Goal: Task Accomplishment & Management: Complete application form

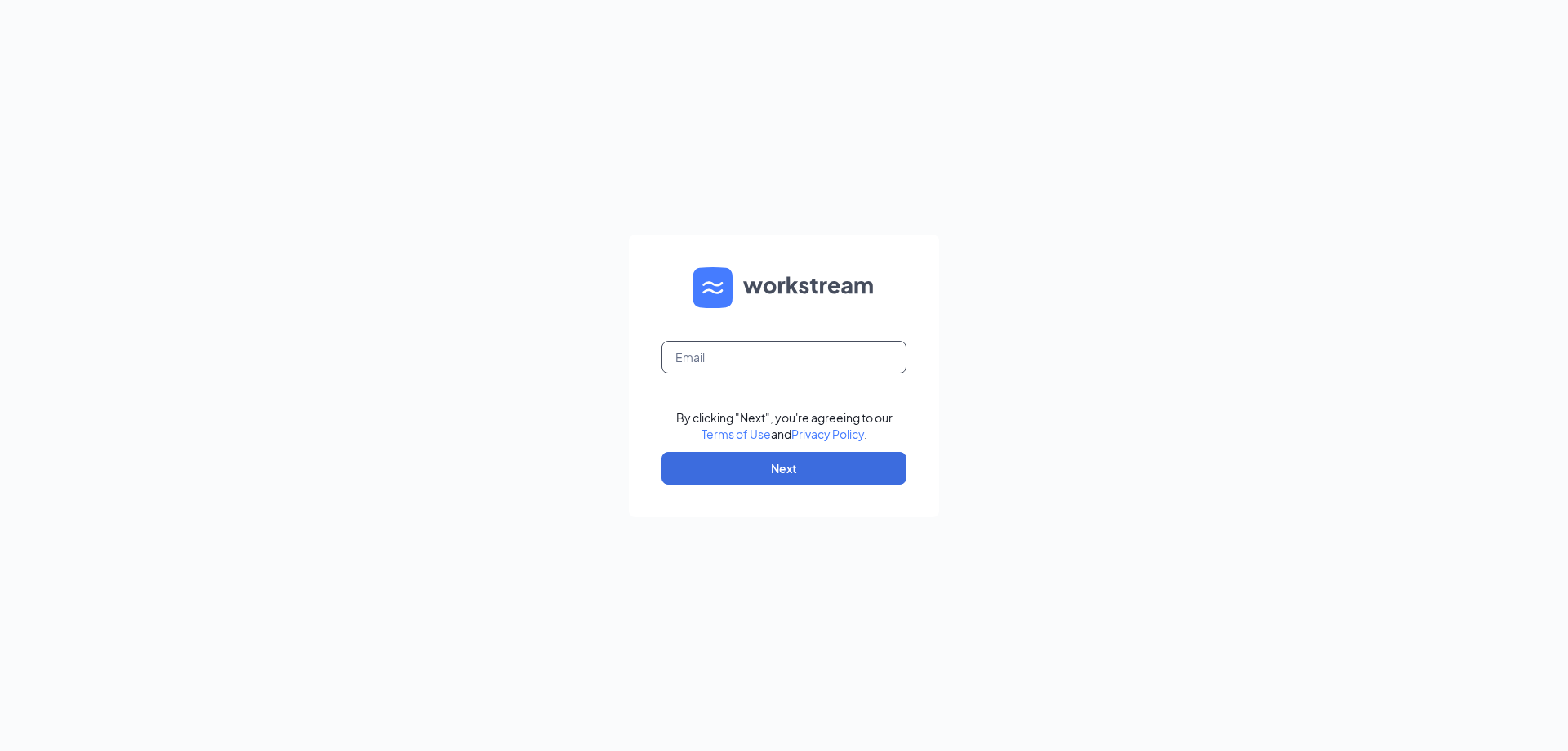
click at [830, 371] on input "text" at bounding box center [784, 356] width 245 height 32
type input "[EMAIL_ADDRESS][DOMAIN_NAME]"
click at [797, 462] on button "Next" at bounding box center [784, 467] width 245 height 32
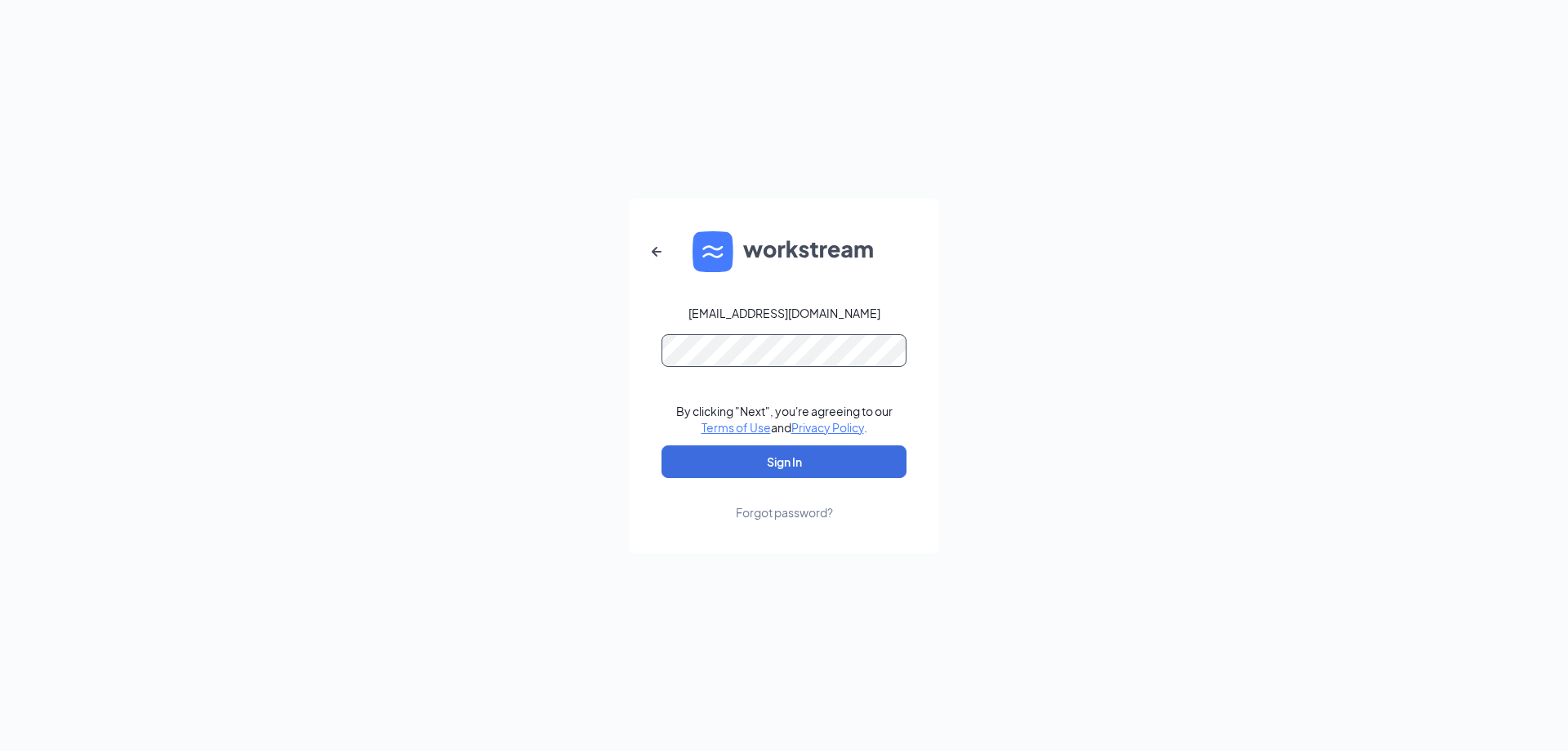
click at [661, 446] on button "Sign In" at bounding box center [784, 461] width 245 height 32
click at [798, 463] on button "Sign In" at bounding box center [784, 461] width 245 height 32
click at [661, 446] on button "Sign In" at bounding box center [784, 461] width 245 height 32
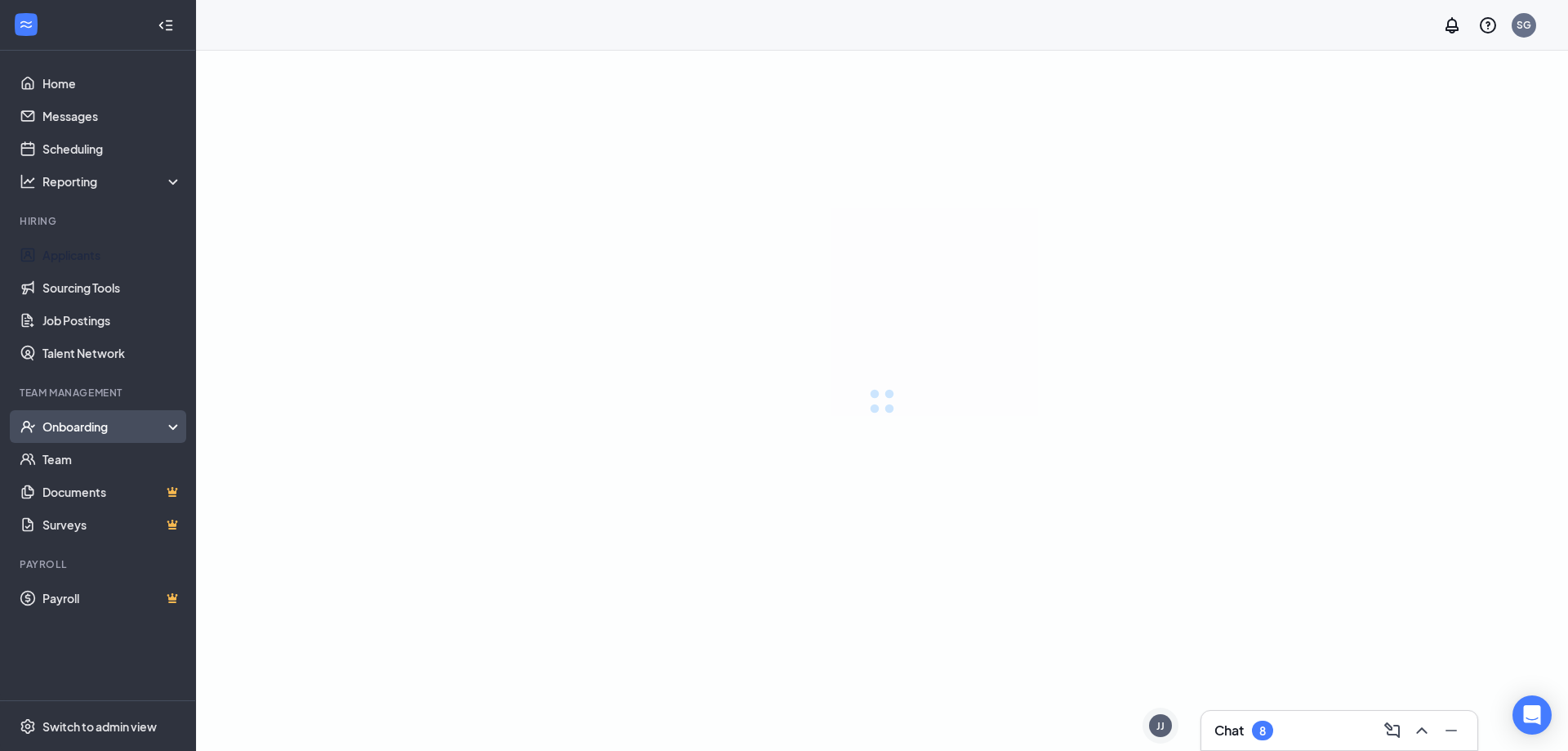
click at [110, 430] on div "Onboarding" at bounding box center [105, 426] width 126 height 17
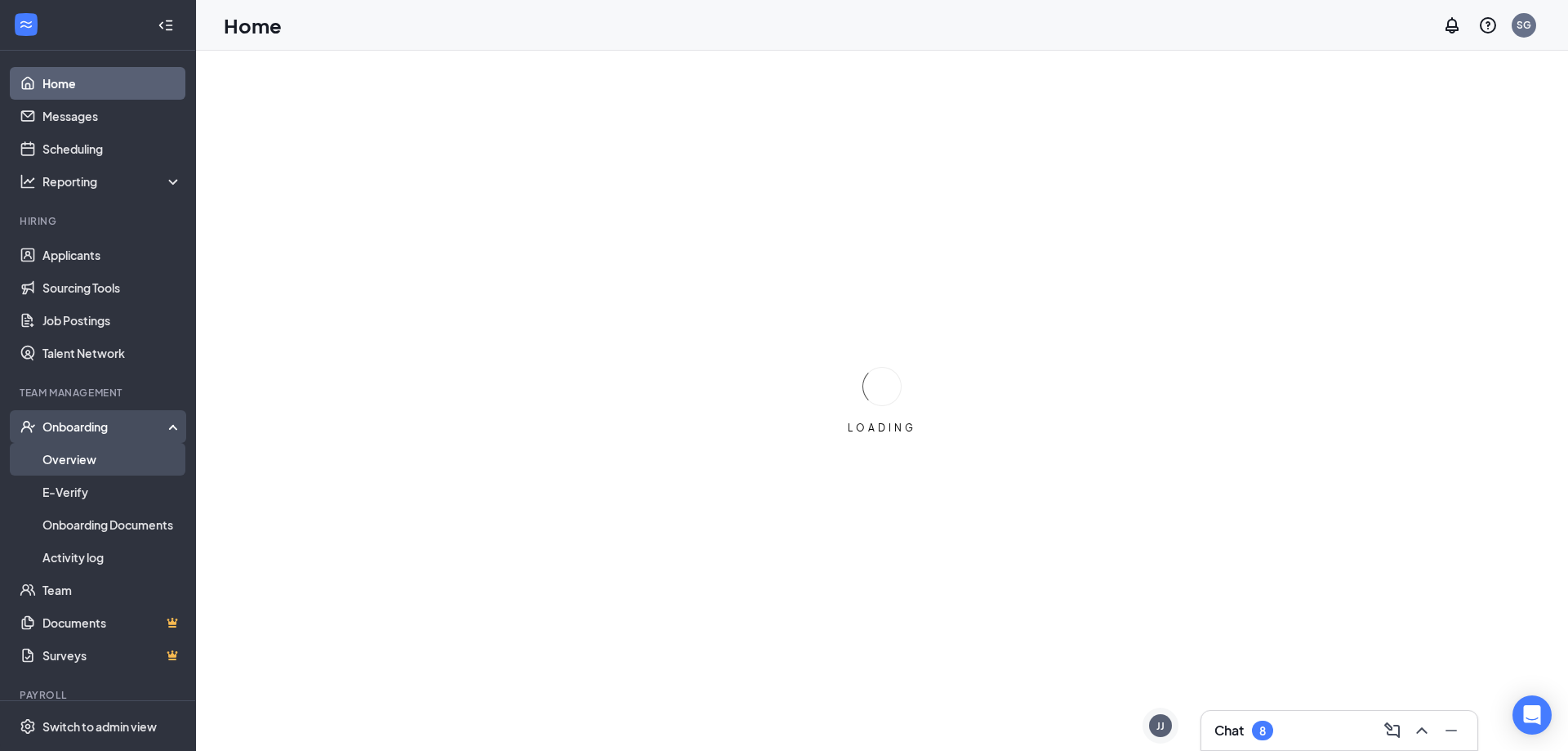
click at [91, 463] on link "Overview" at bounding box center [112, 458] width 139 height 32
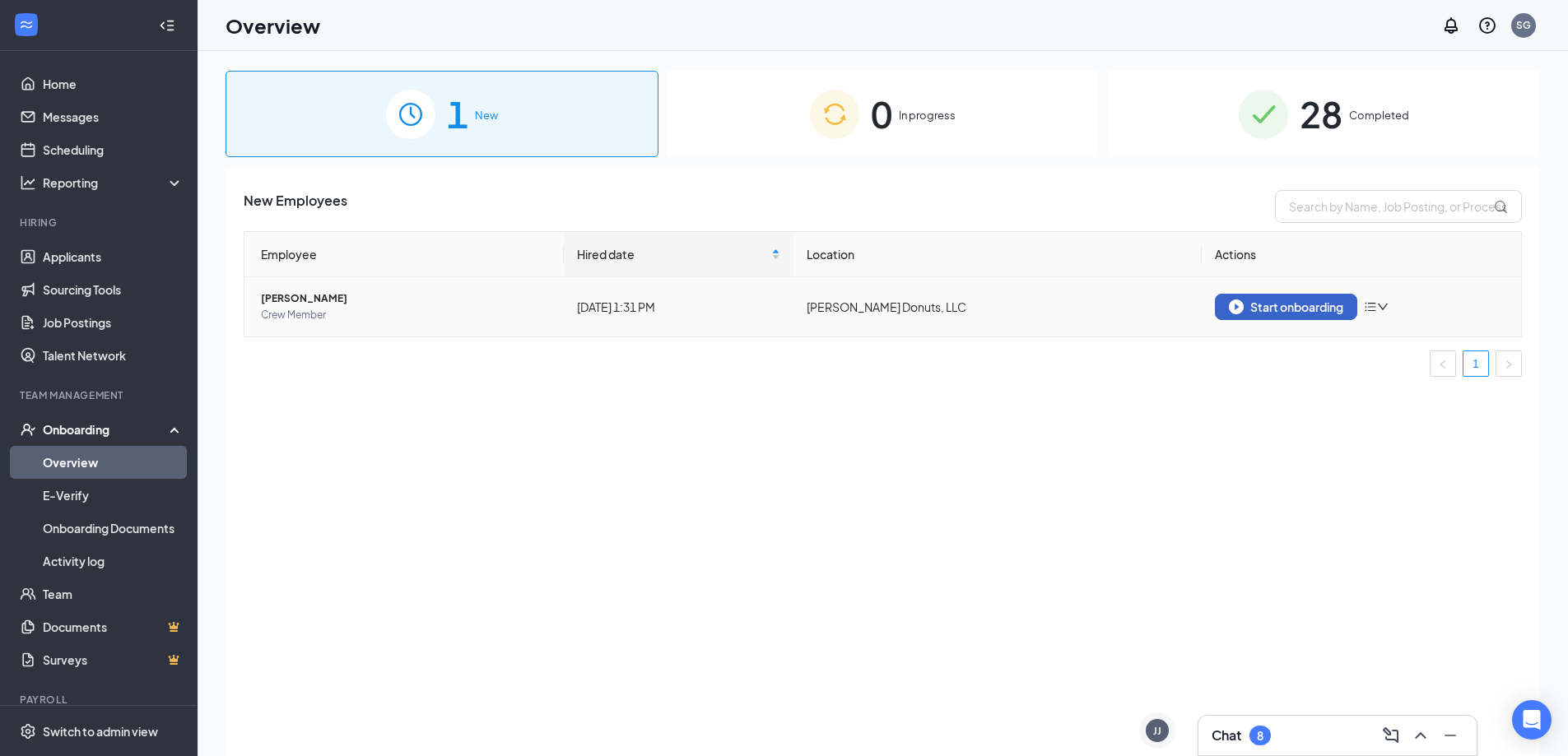
click at [1273, 307] on div "Start onboarding" at bounding box center [1286, 306] width 115 height 15
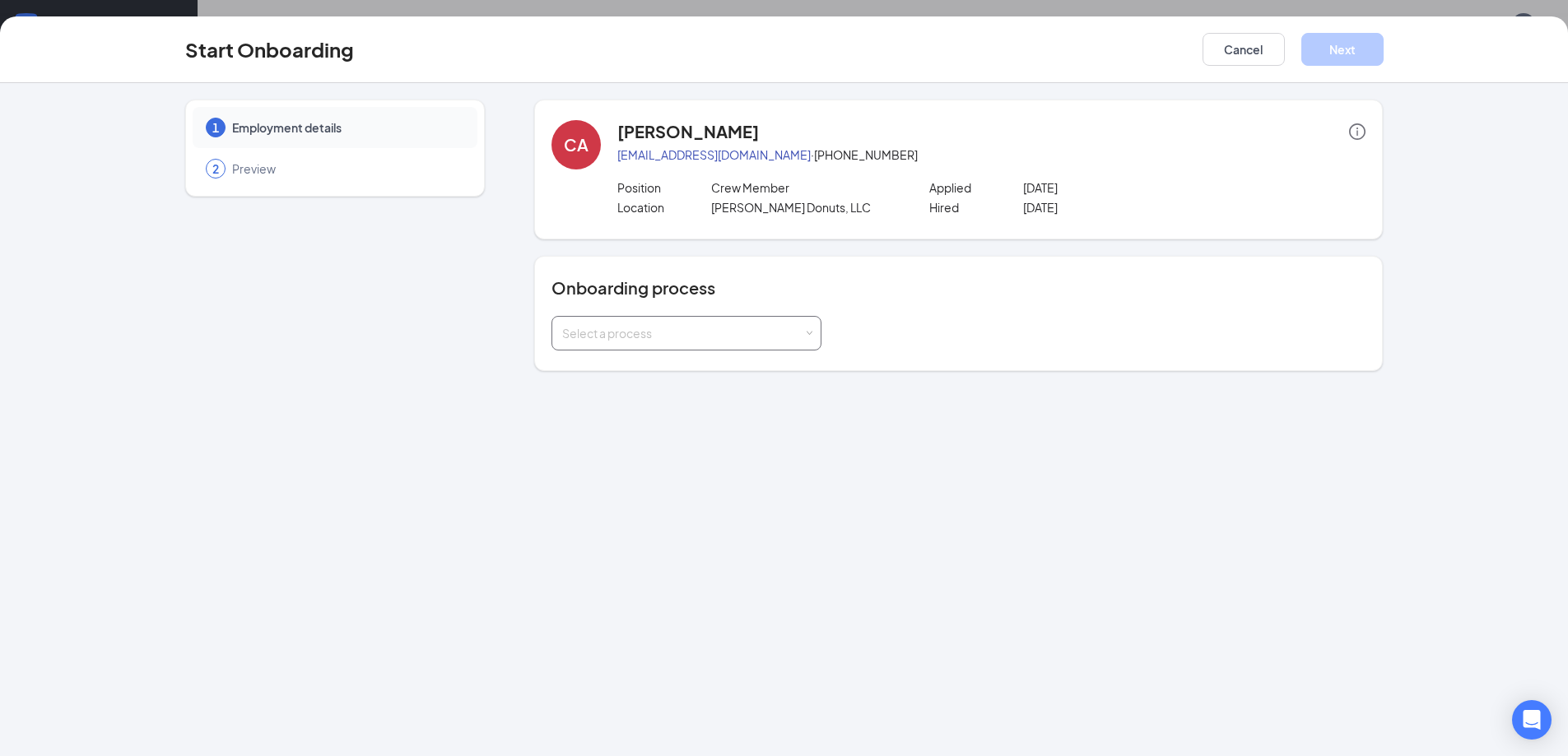
click at [767, 330] on div "Select a process" at bounding box center [683, 333] width 241 height 17
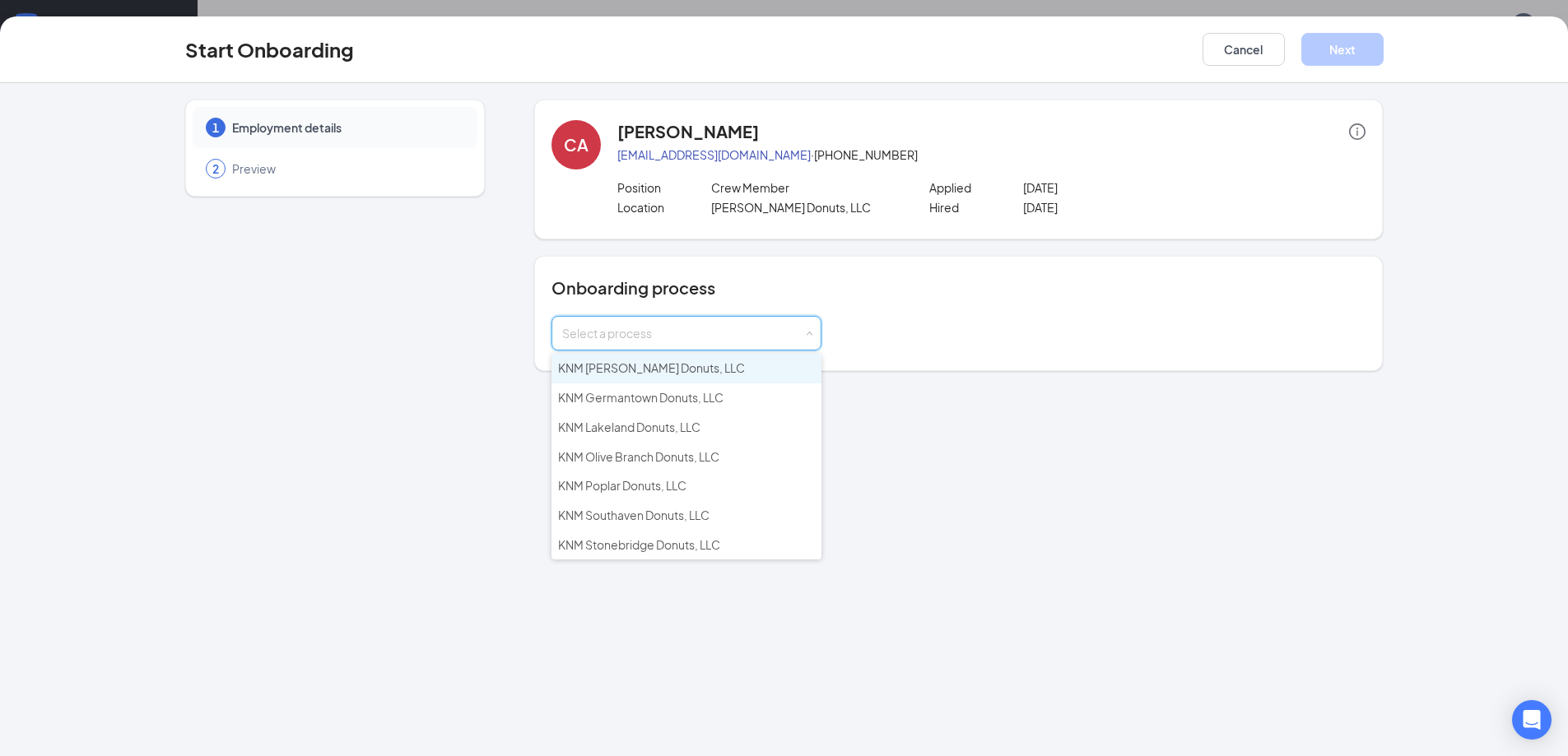
click at [633, 373] on span "KNM [PERSON_NAME] Donuts, LLC" at bounding box center [651, 368] width 187 height 15
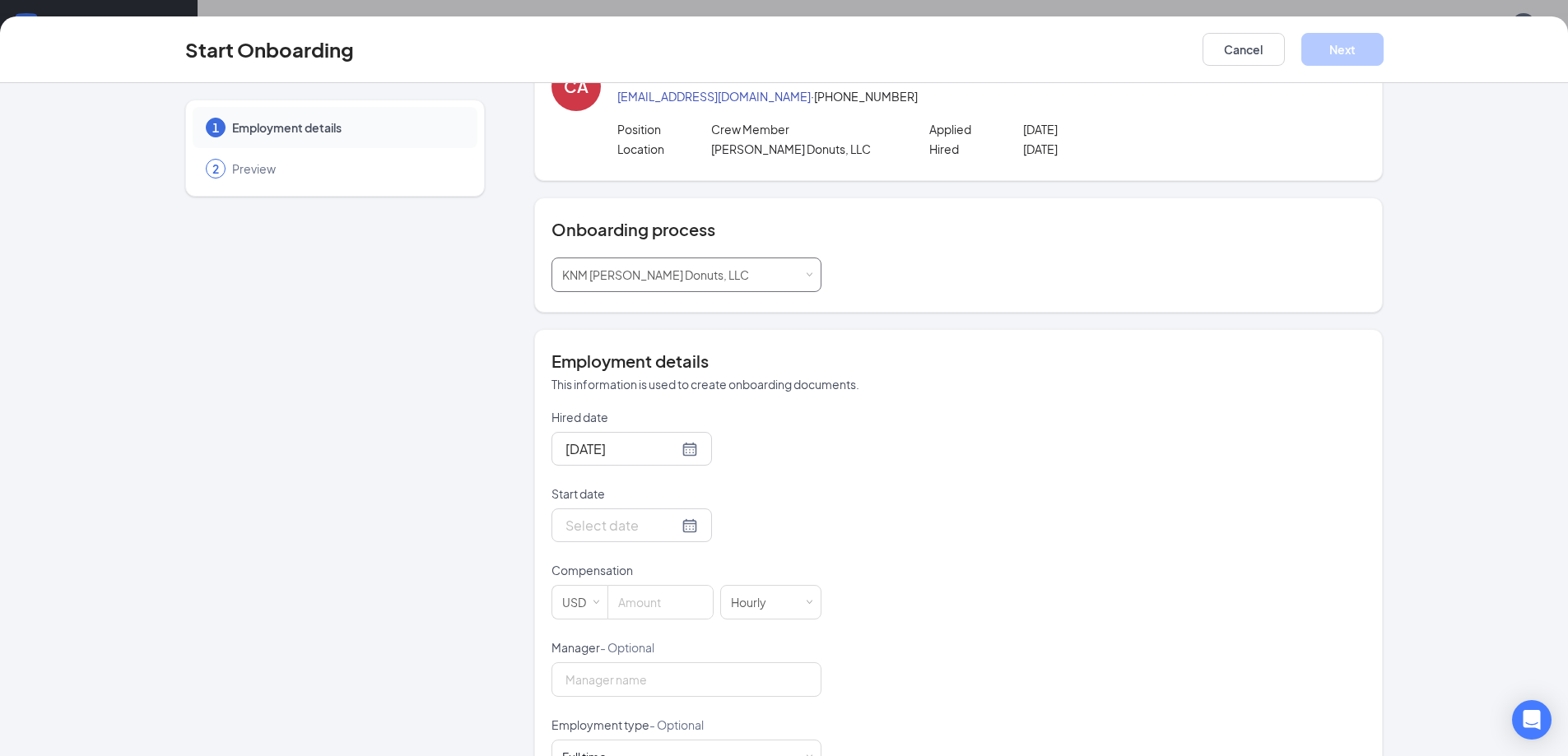
scroll to position [164, 0]
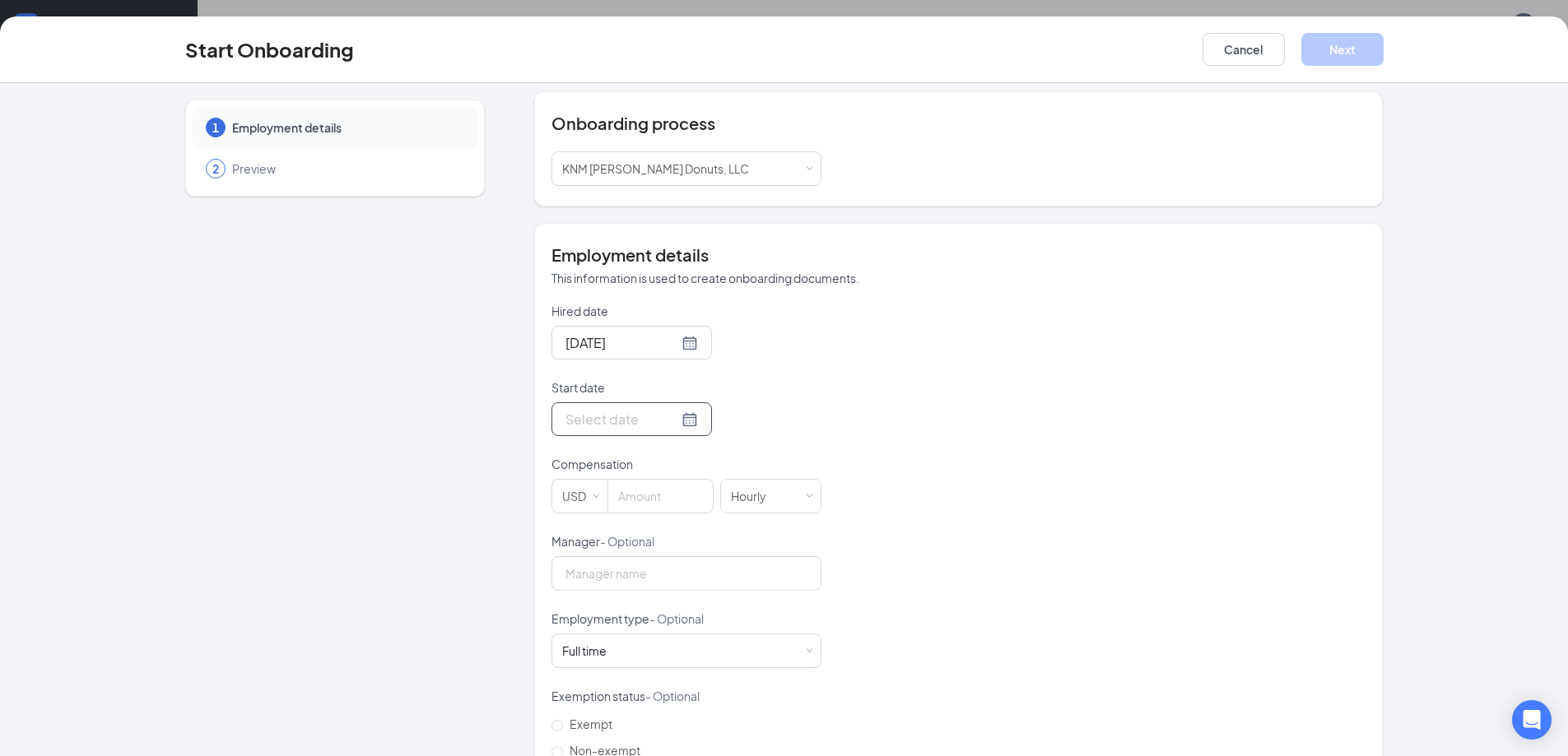
click at [670, 421] on div at bounding box center [632, 419] width 132 height 21
type input "[DATE]"
click at [660, 565] on div "17" at bounding box center [665, 566] width 20 height 20
click at [815, 419] on div "[DATE]" at bounding box center [686, 419] width 270 height 34
click at [654, 494] on input at bounding box center [660, 495] width 105 height 33
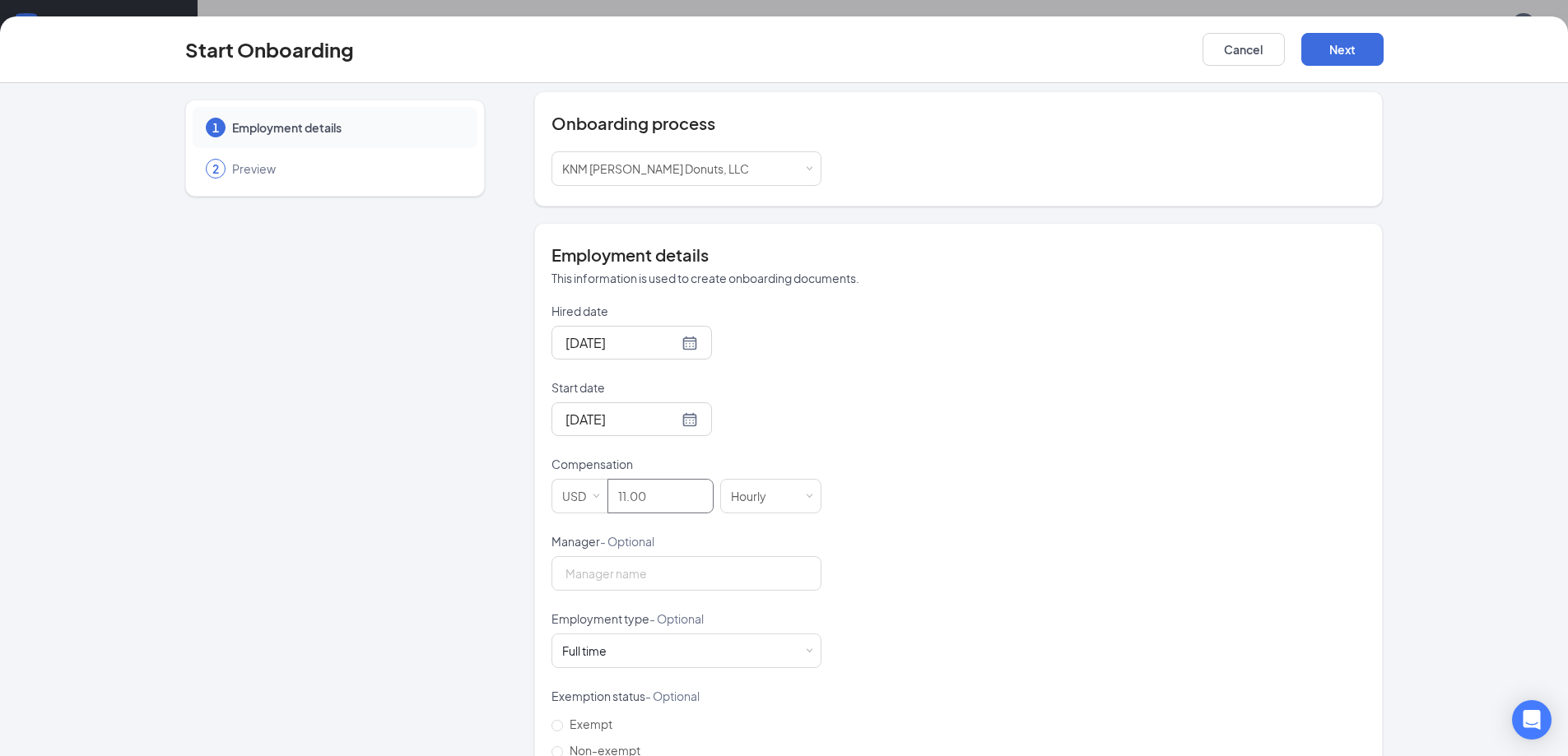
click at [912, 537] on div "Hired date [DATE] Start date [DATE] [DATE] Su Mo Tu We Th Fr Sa 31 1 2 3 4 5 6 …" at bounding box center [958, 571] width 814 height 538
type input "11"
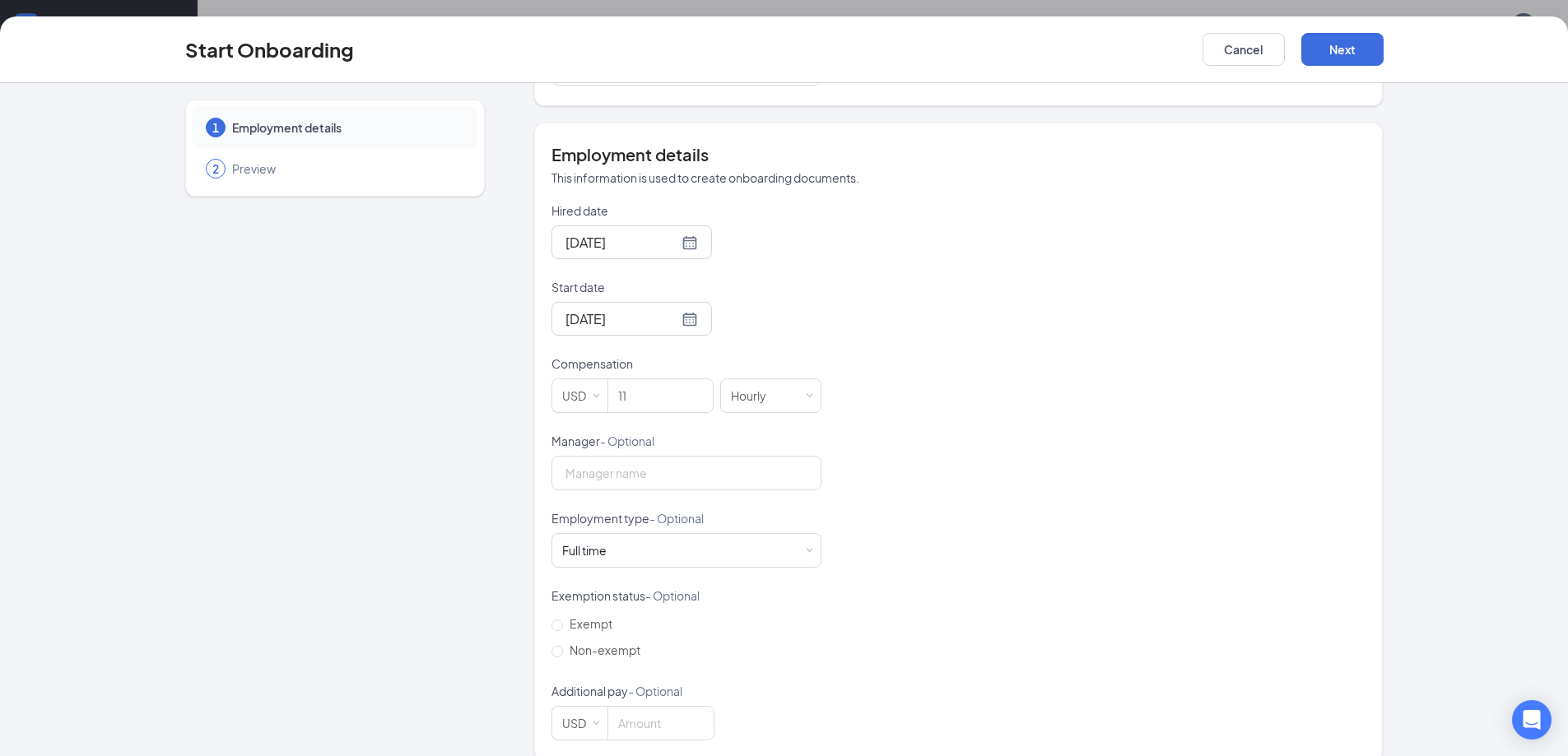
scroll to position [287, 0]
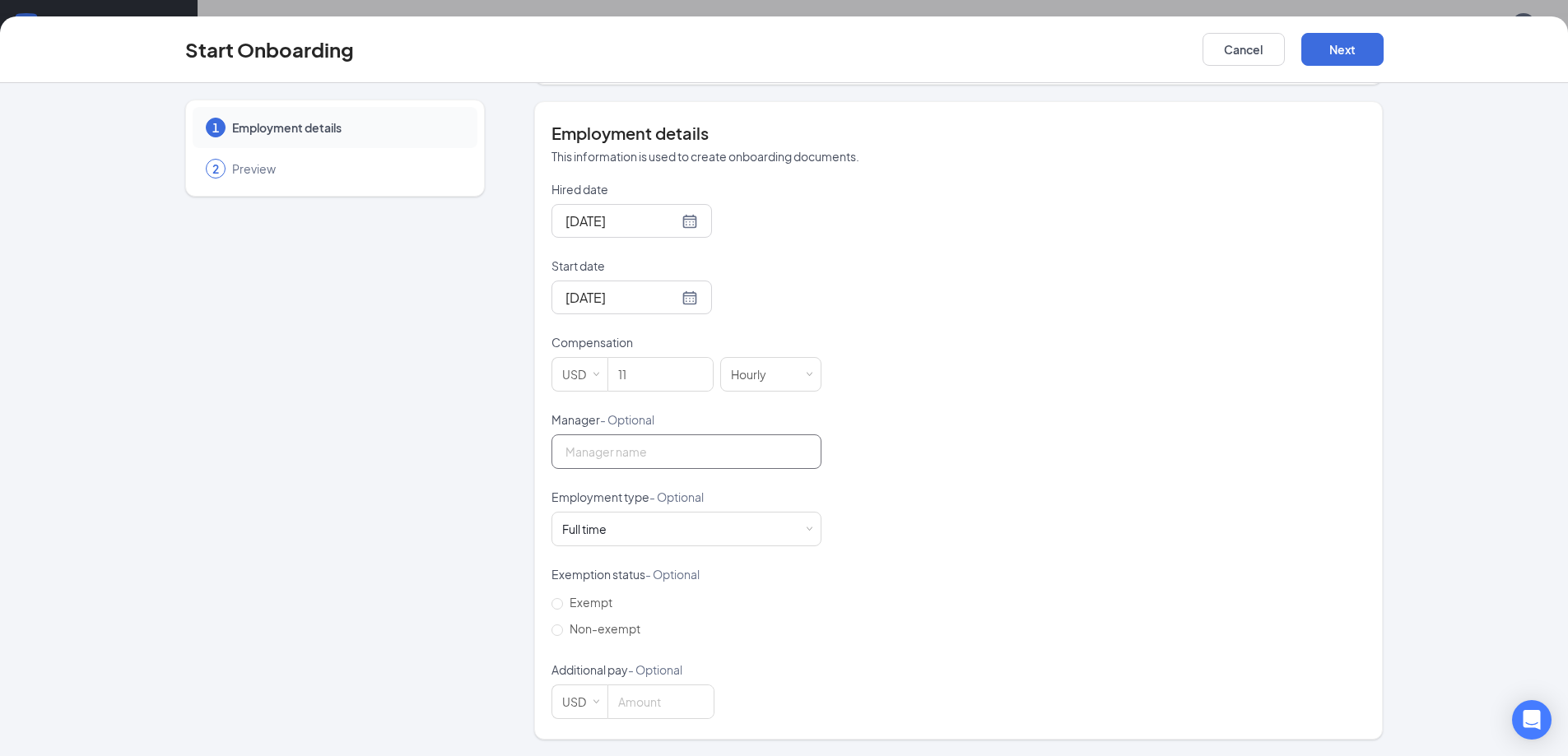
click at [725, 460] on input "Manager - Optional" at bounding box center [686, 452] width 270 height 35
type input "[PERSON_NAME]"
click at [585, 632] on span "Non-exempt" at bounding box center [604, 629] width 84 height 15
click at [563, 632] on input "Non-exempt" at bounding box center [558, 630] width 12 height 12
radio input "true"
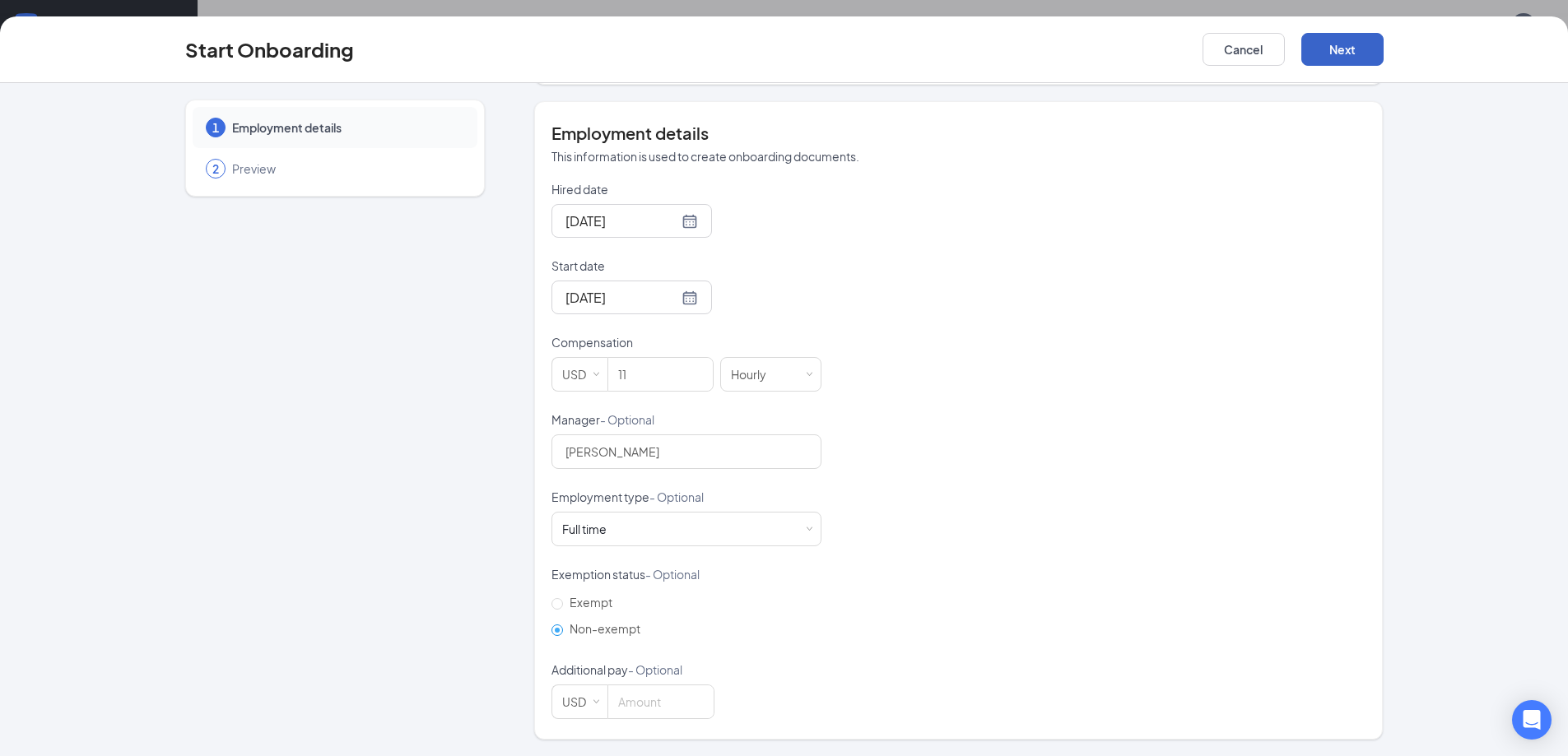
click at [1356, 45] on button "Next" at bounding box center [1342, 48] width 82 height 33
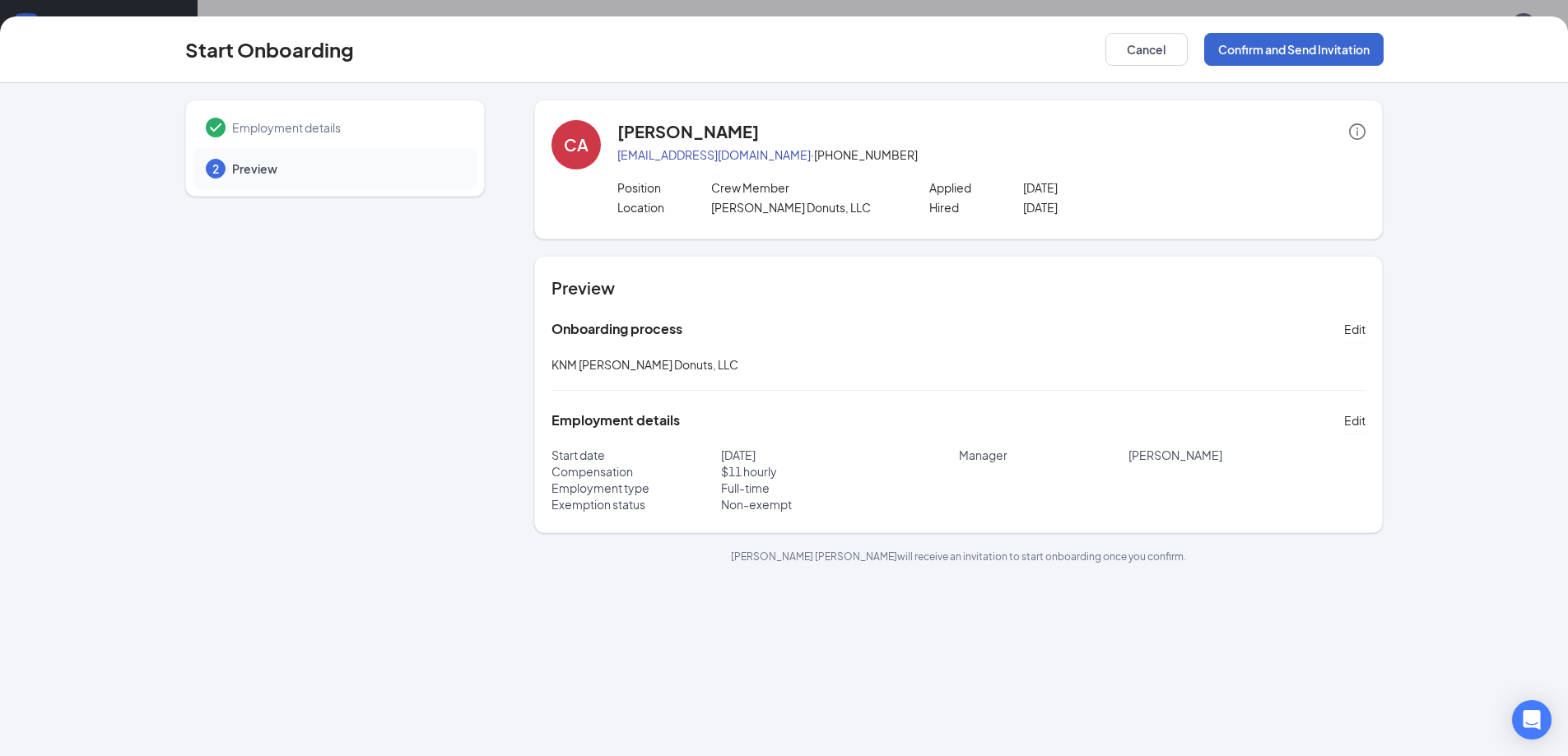
scroll to position [0, 0]
click at [1310, 47] on button "Confirm and Send Invitation" at bounding box center [1293, 48] width 179 height 33
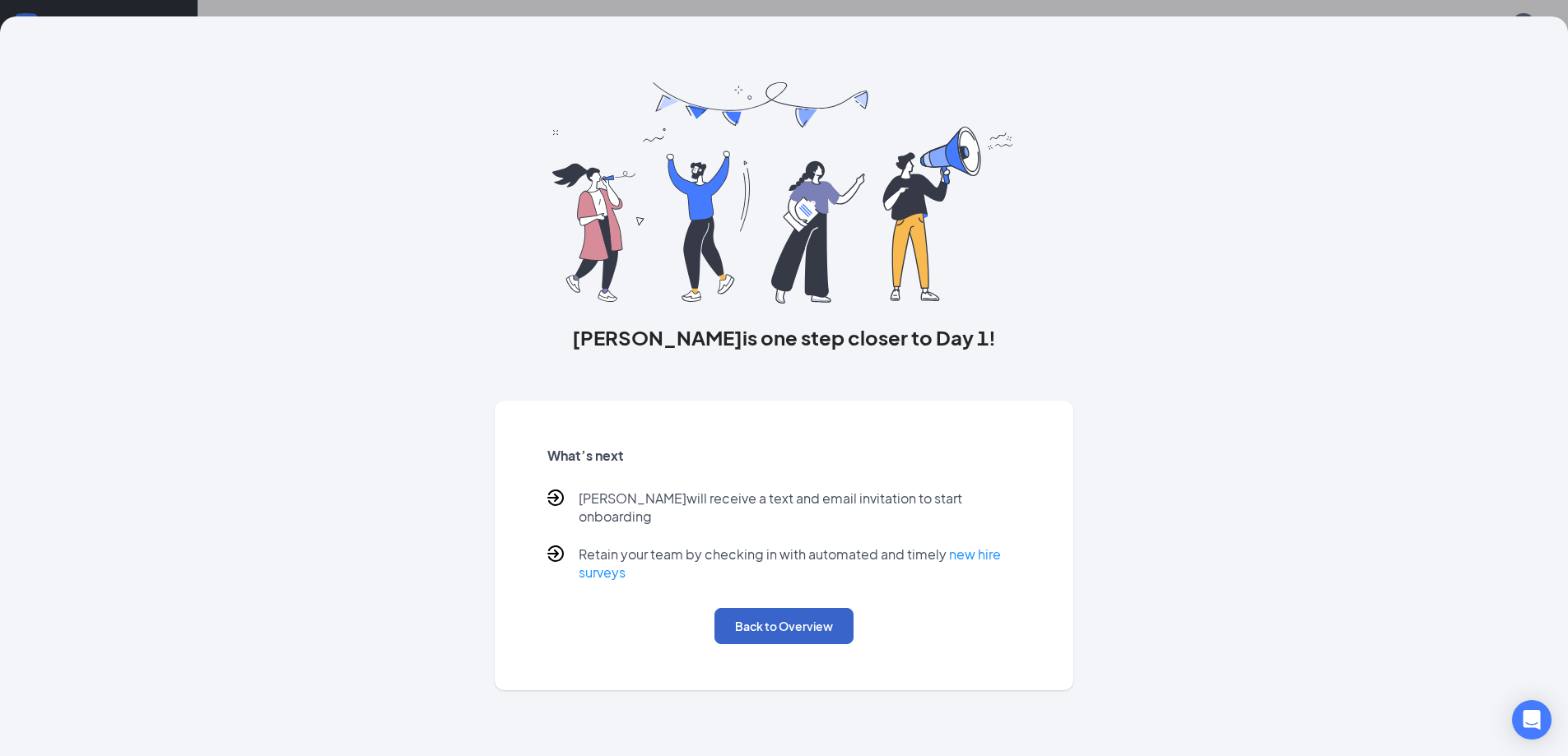
click at [791, 612] on button "Back to Overview" at bounding box center [784, 626] width 139 height 37
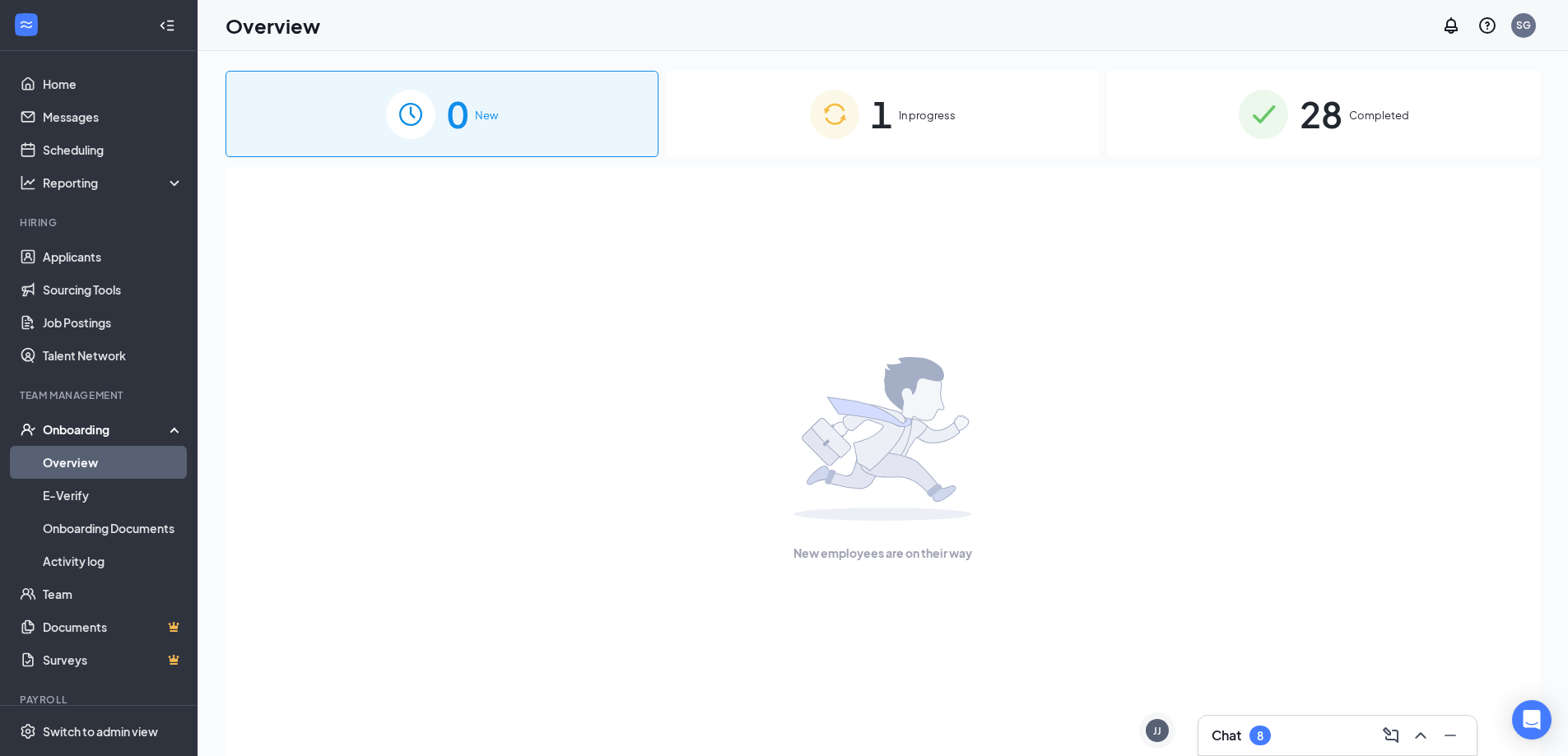
click at [916, 125] on div "1 In progress" at bounding box center [883, 114] width 433 height 86
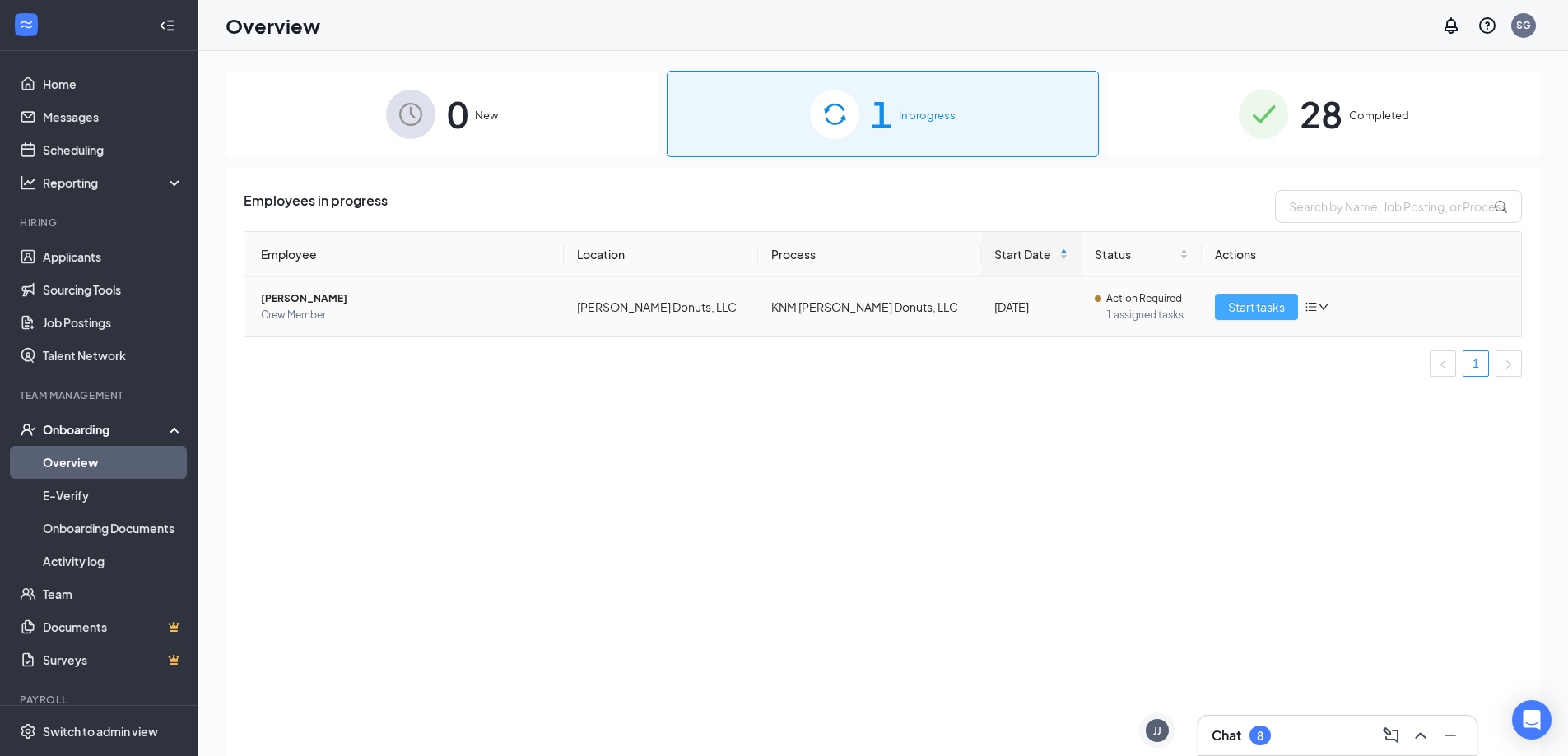
click at [1257, 309] on span "Start tasks" at bounding box center [1256, 306] width 56 height 18
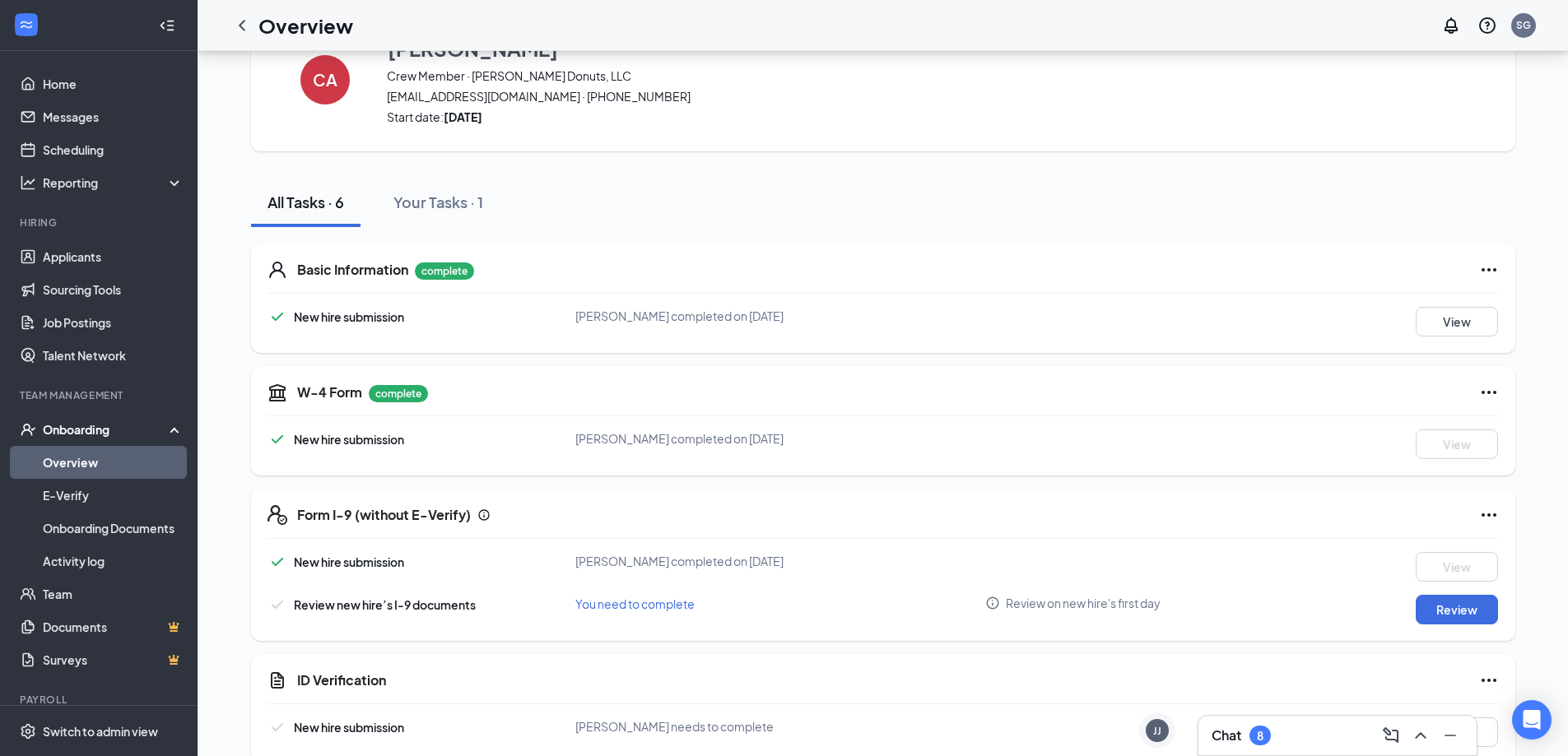
scroll to position [213, 0]
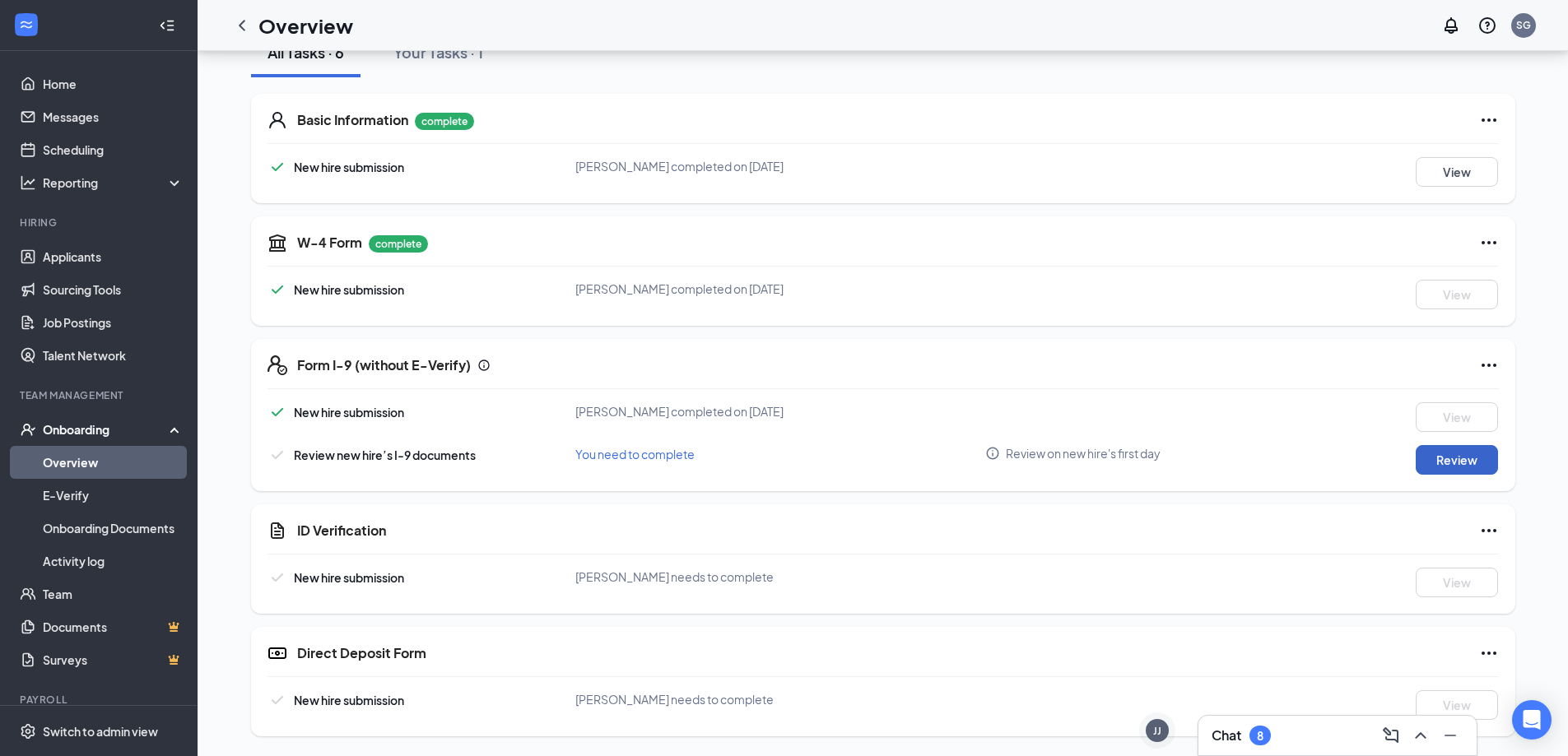
click at [1462, 455] on button "Review" at bounding box center [1456, 460] width 82 height 30
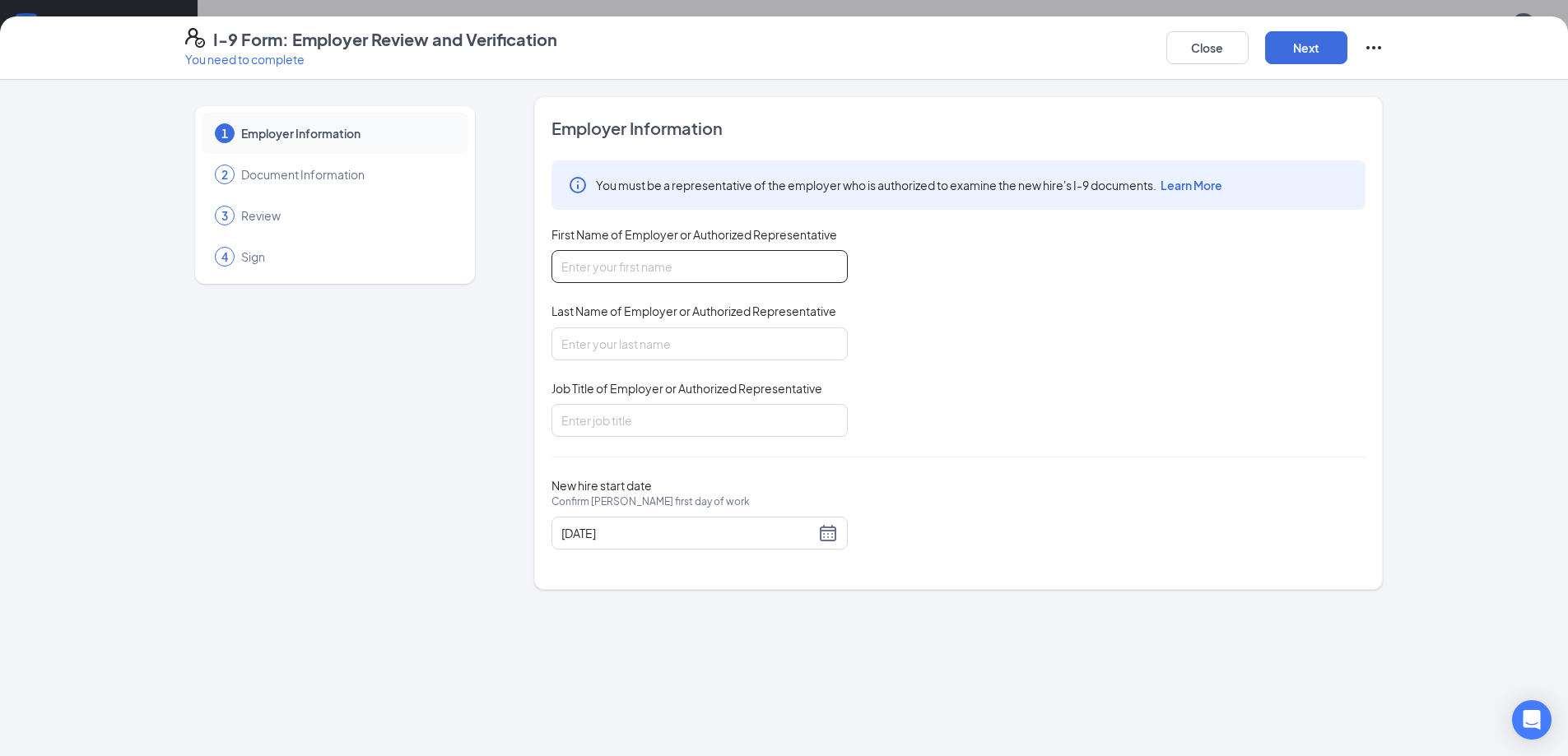
click at [670, 273] on input "First Name of Employer or Authorized Representative" at bounding box center [700, 266] width 297 height 33
type input "[PERSON_NAME]"
type input "General Manager"
click at [1315, 54] on button "Next" at bounding box center [1306, 47] width 82 height 33
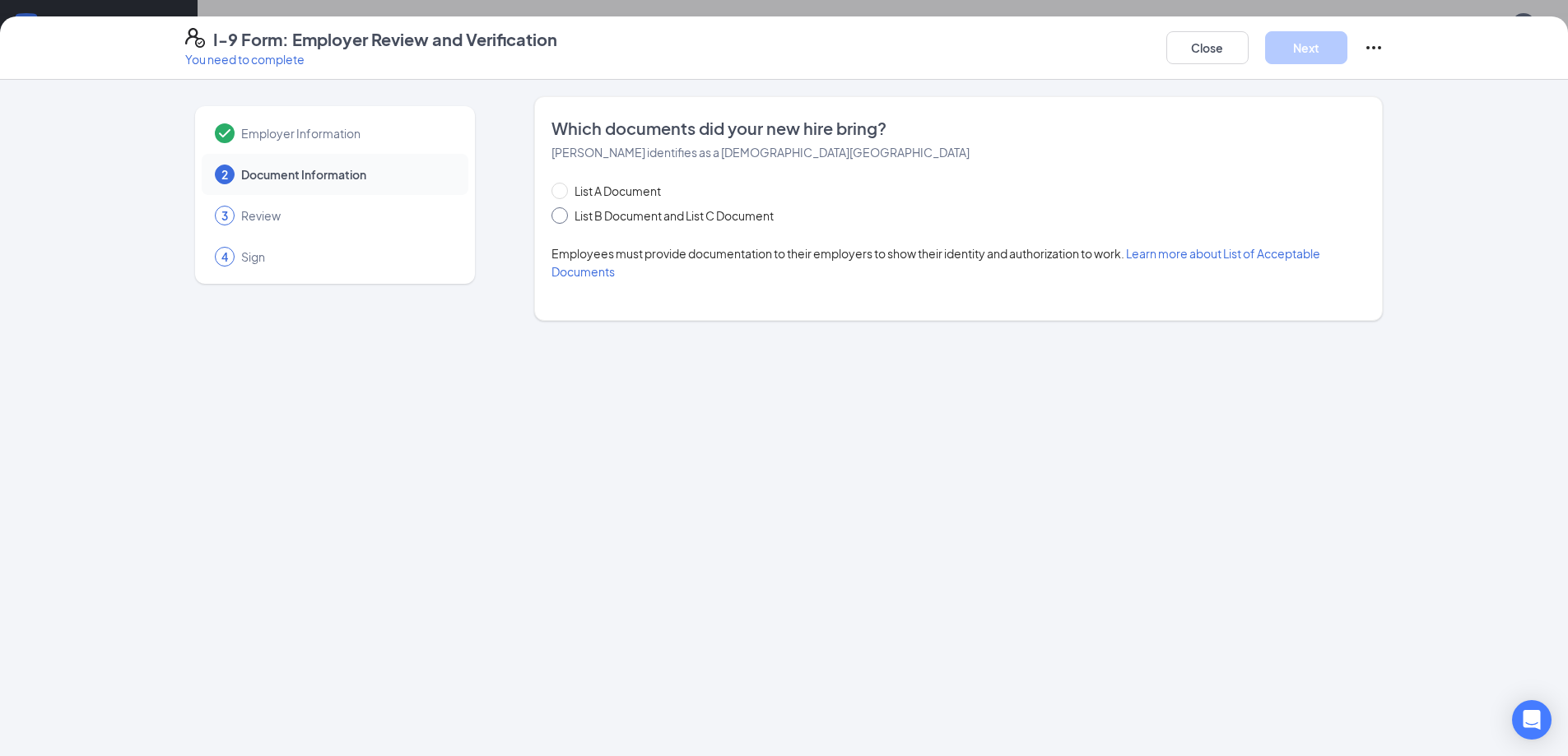
click at [564, 218] on span at bounding box center [560, 215] width 17 height 17
click at [563, 218] on input "List B Document and List C Document" at bounding box center [558, 213] width 12 height 12
radio input "true"
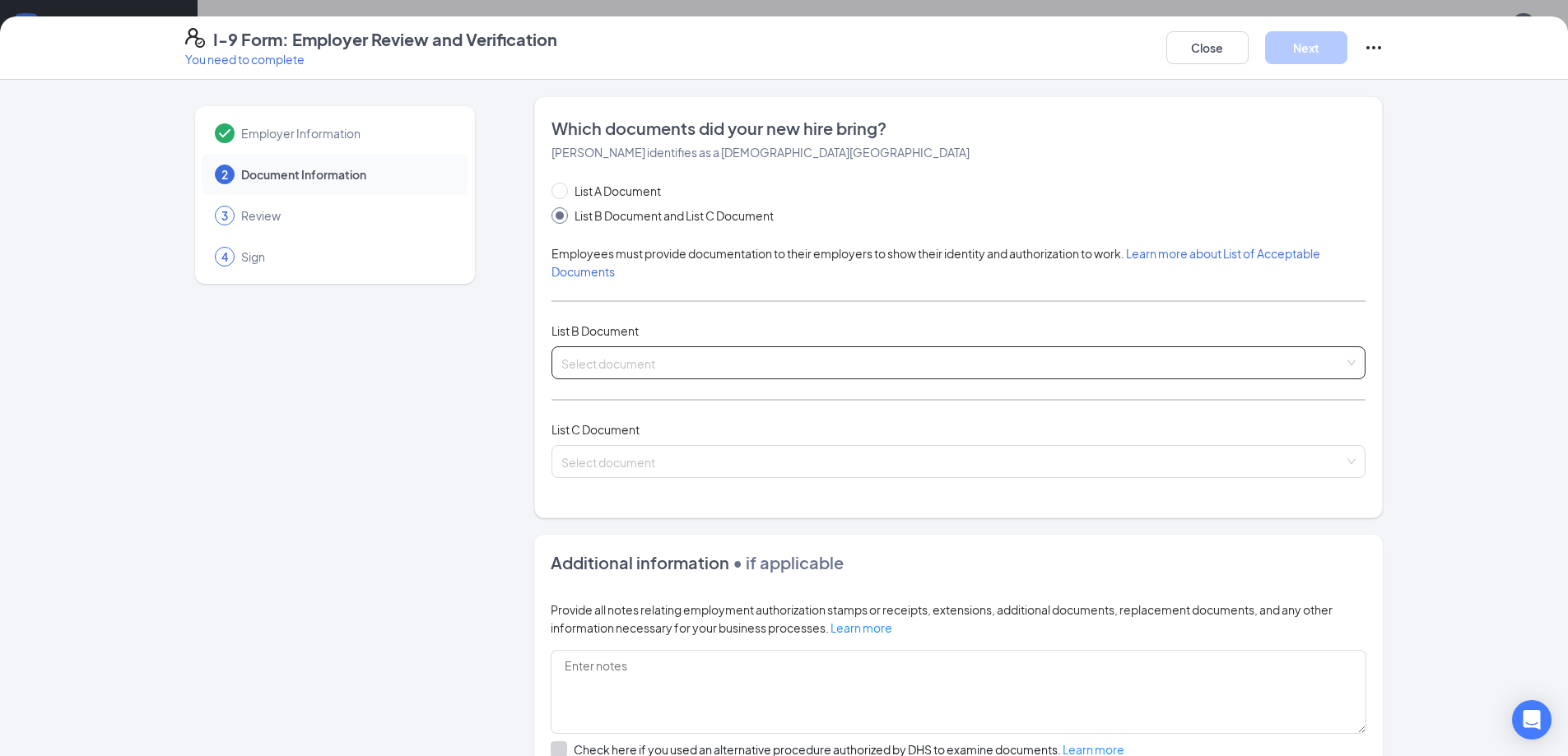
click at [666, 370] on input "search" at bounding box center [953, 359] width 783 height 25
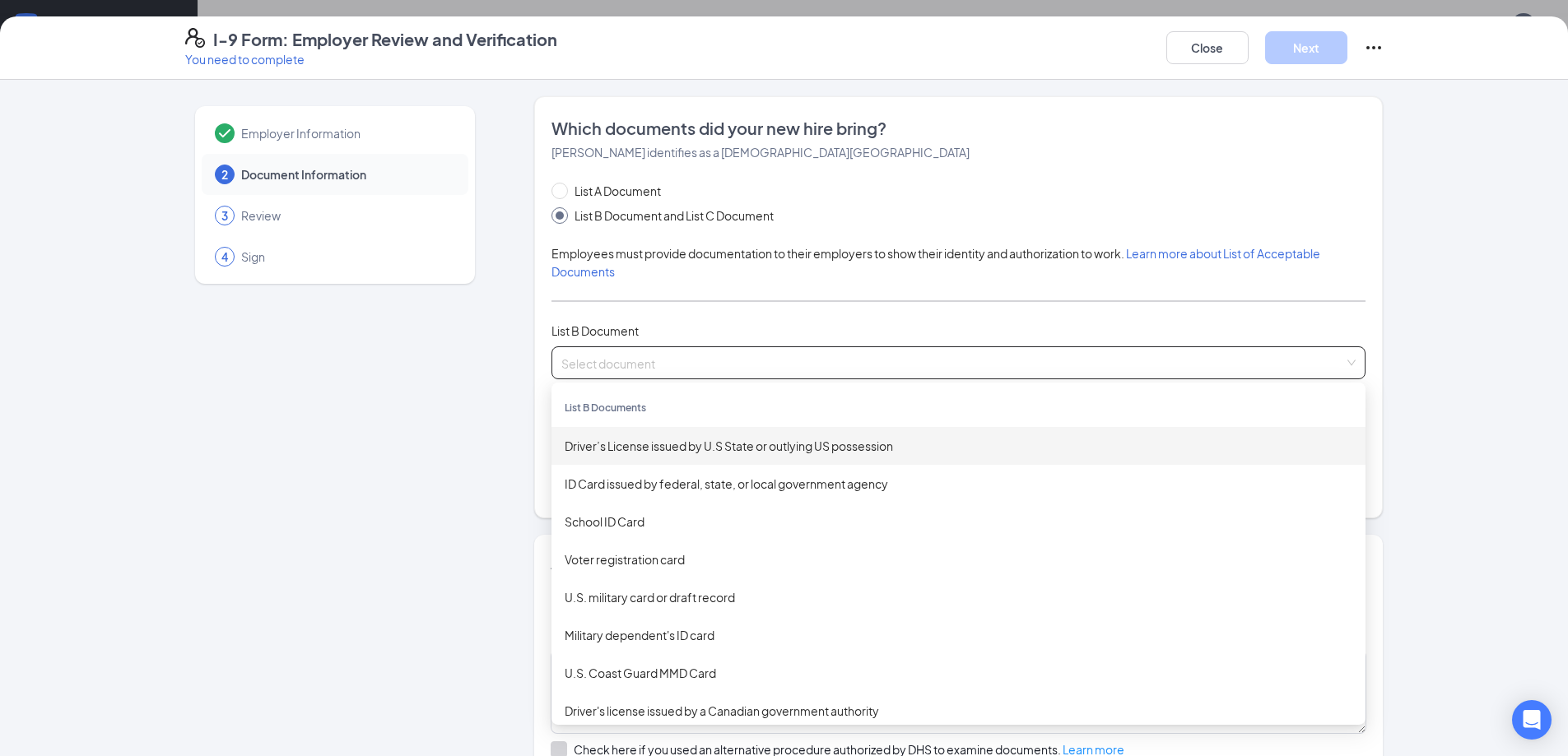
click at [488, 400] on div "Employer Information 2 Document Information 3 Review 4 Sign Which documents did…" at bounding box center [784, 525] width 1198 height 859
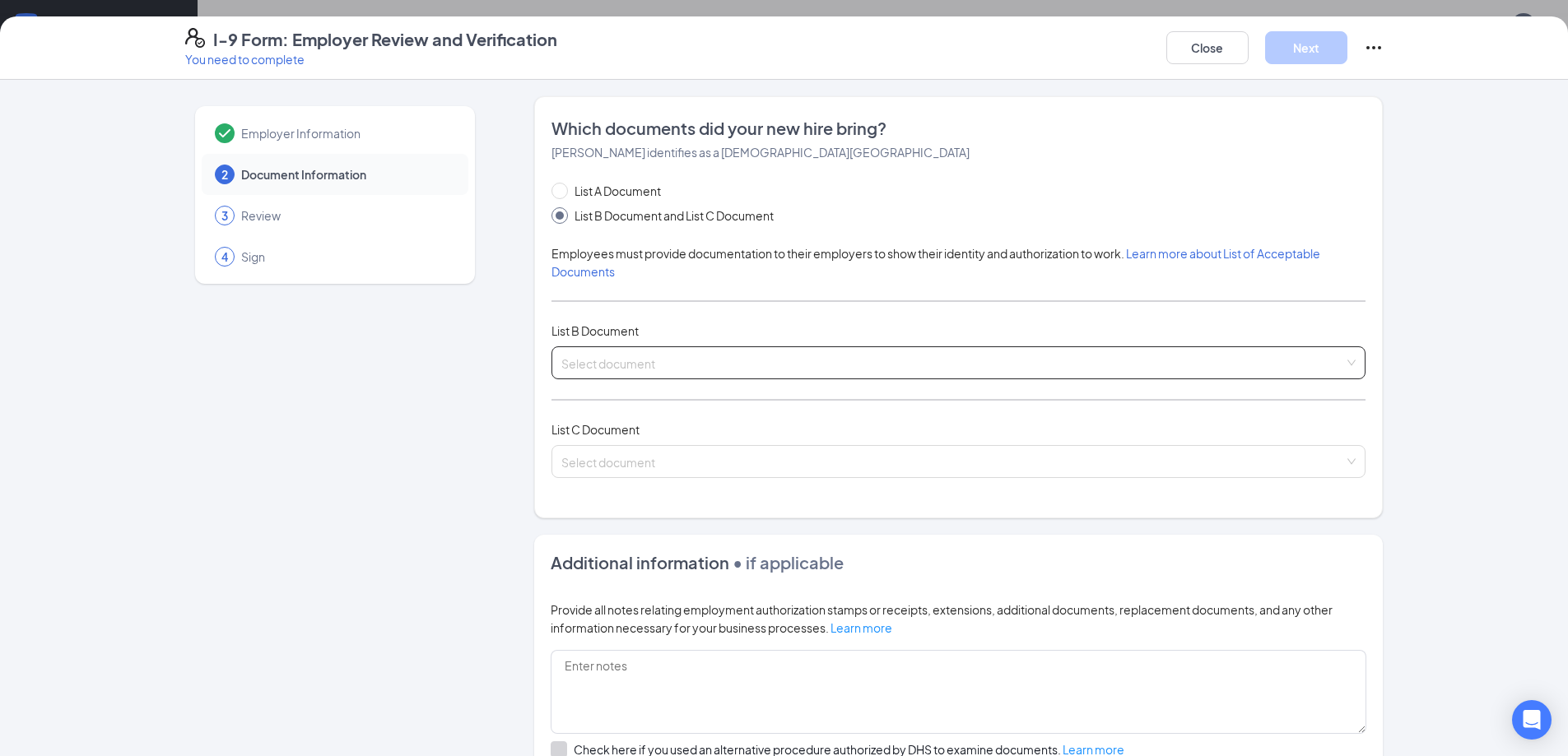
click at [680, 367] on input "search" at bounding box center [953, 359] width 783 height 25
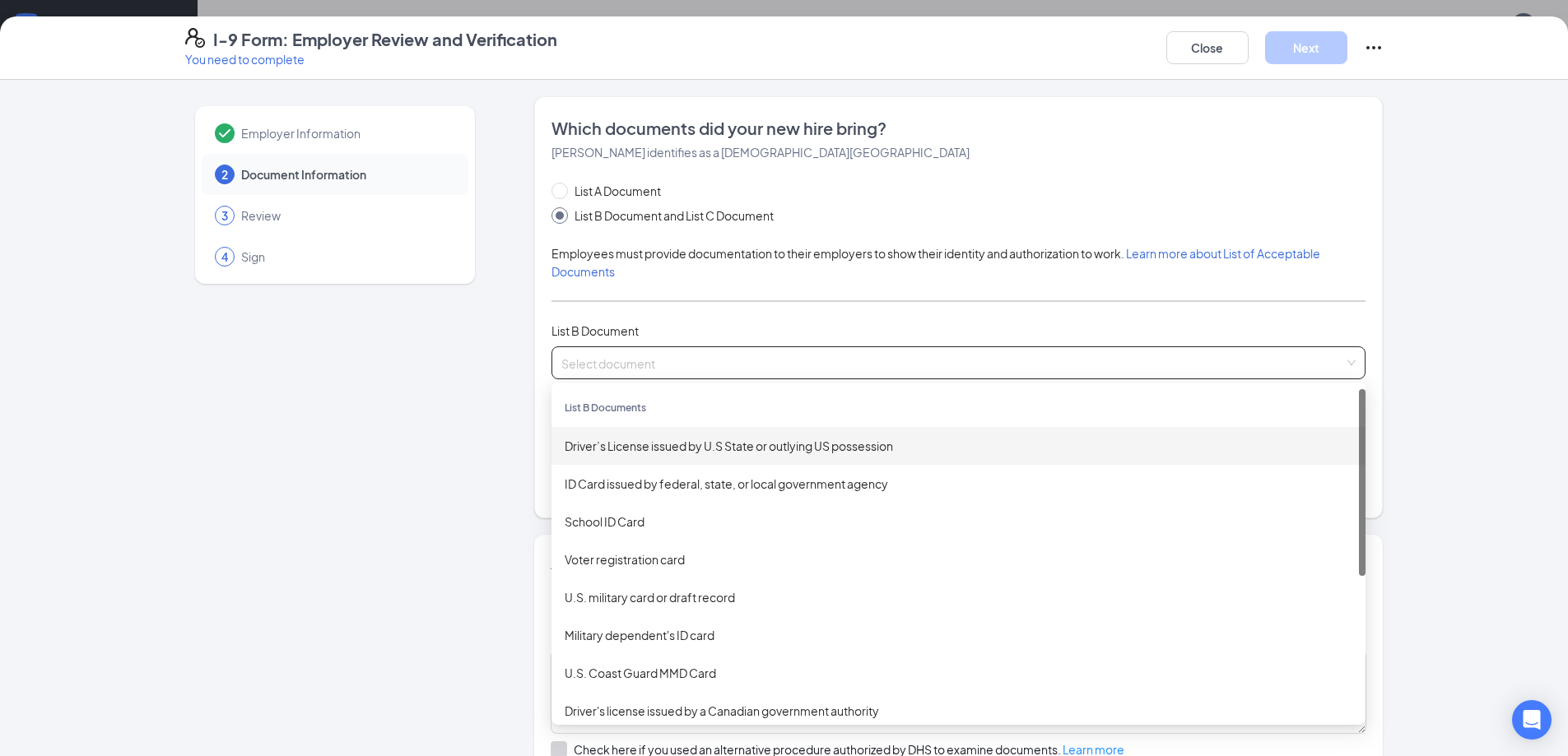
click at [631, 451] on div "Driver’s License issued by U.S State or outlying US possession" at bounding box center [958, 446] width 788 height 18
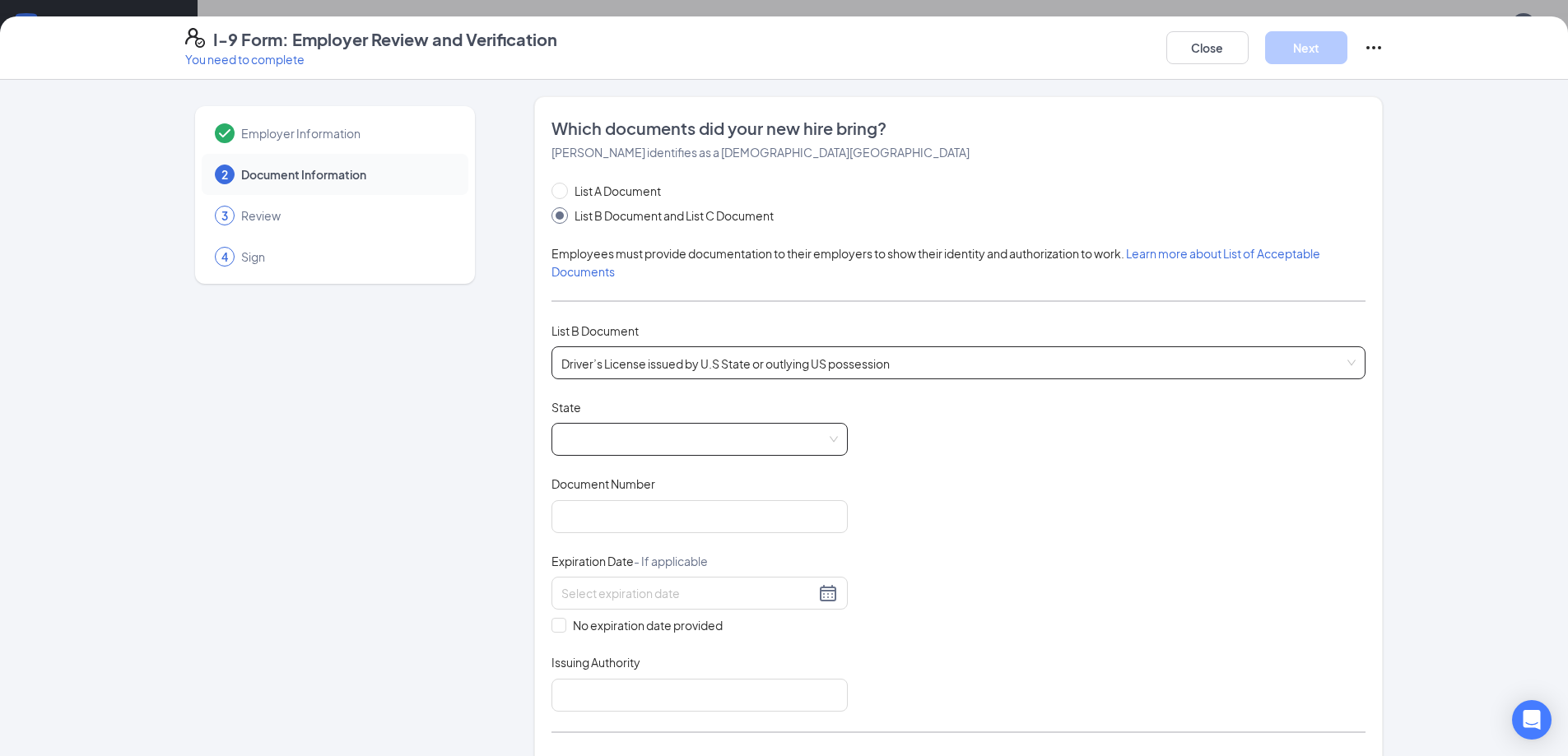
click at [656, 439] on span at bounding box center [700, 440] width 277 height 32
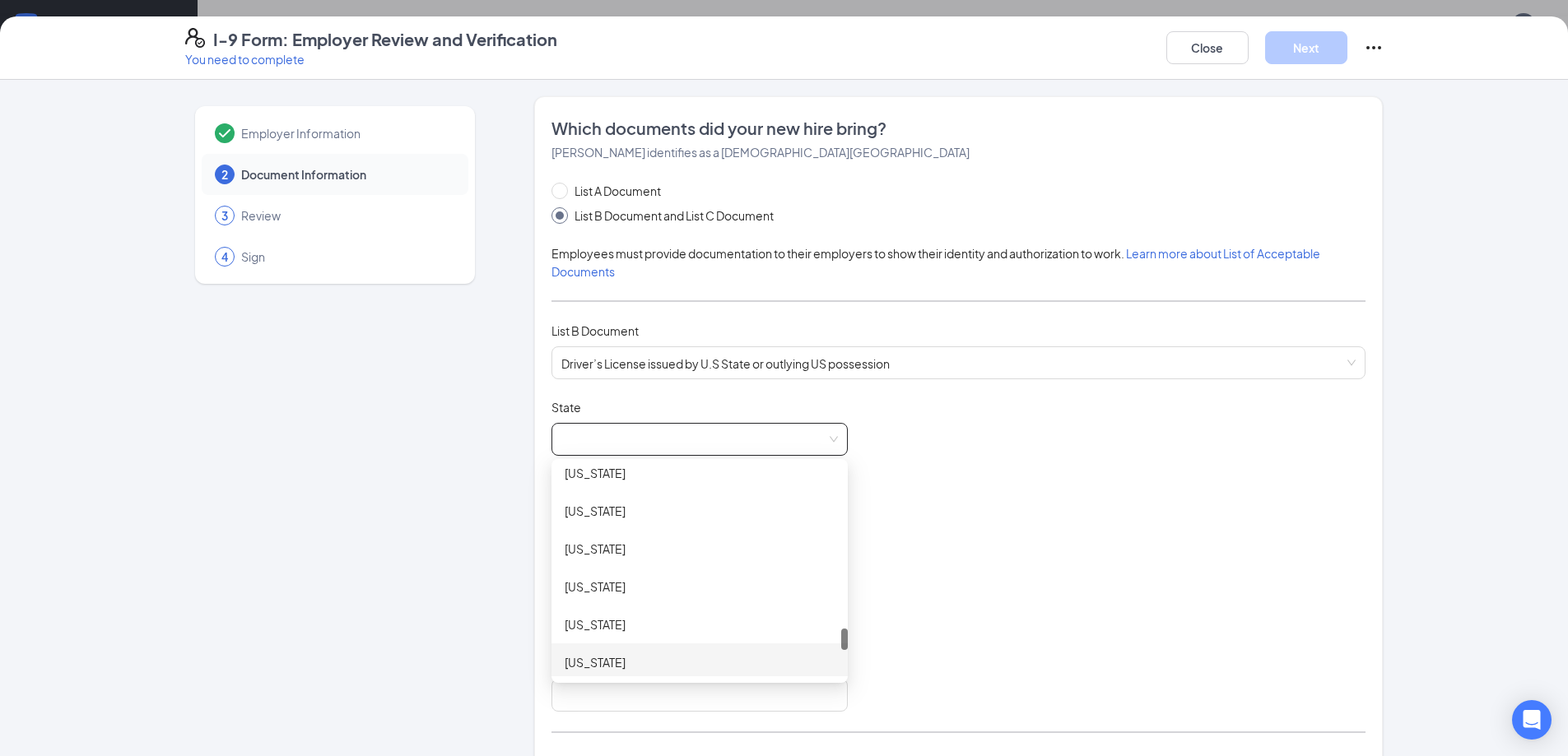
drag, startPoint x: 587, startPoint y: 664, endPoint x: 592, endPoint y: 647, distance: 17.7
click at [587, 665] on div "[US_STATE]" at bounding box center [699, 662] width 270 height 18
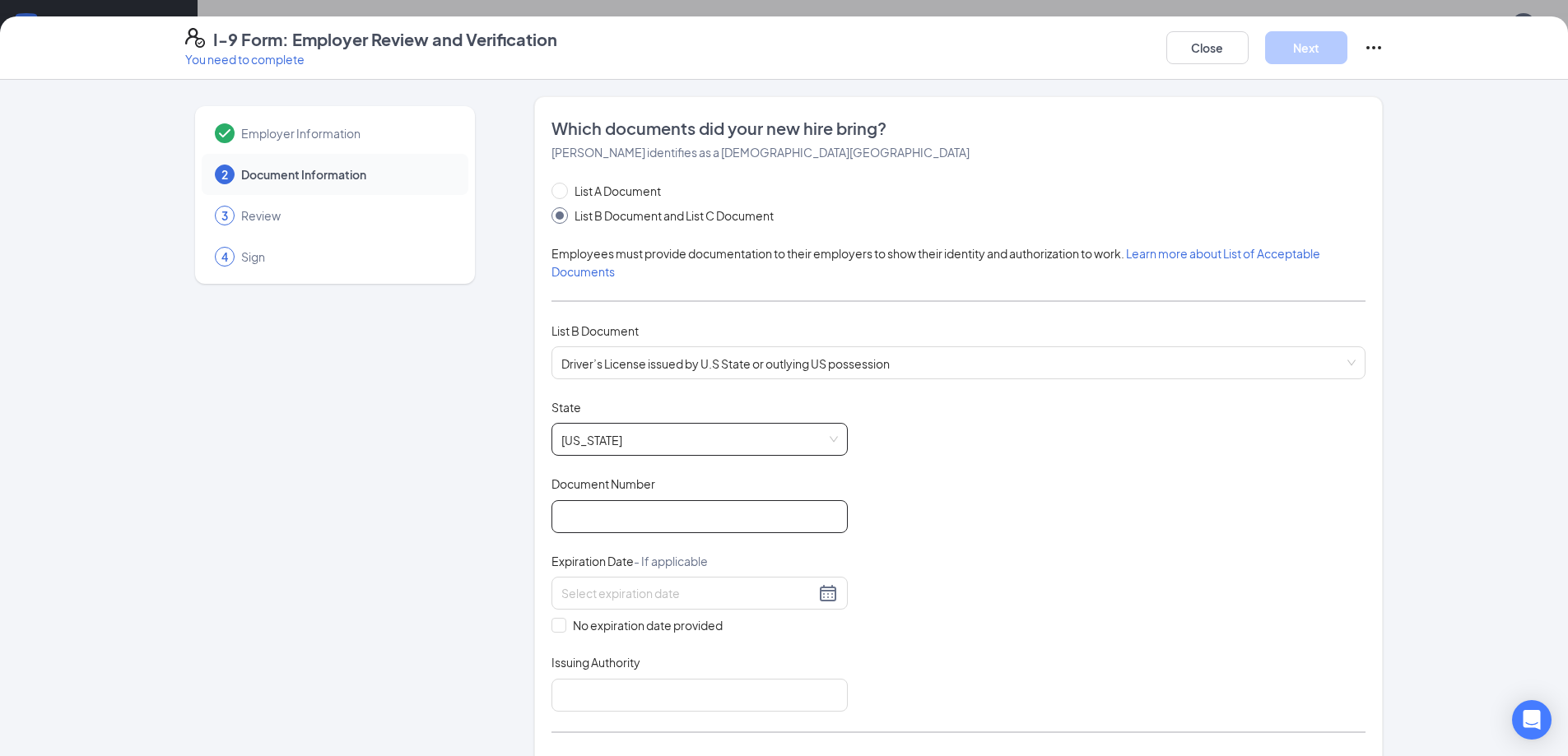
click at [628, 514] on input "Document Number" at bounding box center [700, 516] width 297 height 33
type input "142943140"
click at [678, 601] on input at bounding box center [688, 593] width 253 height 18
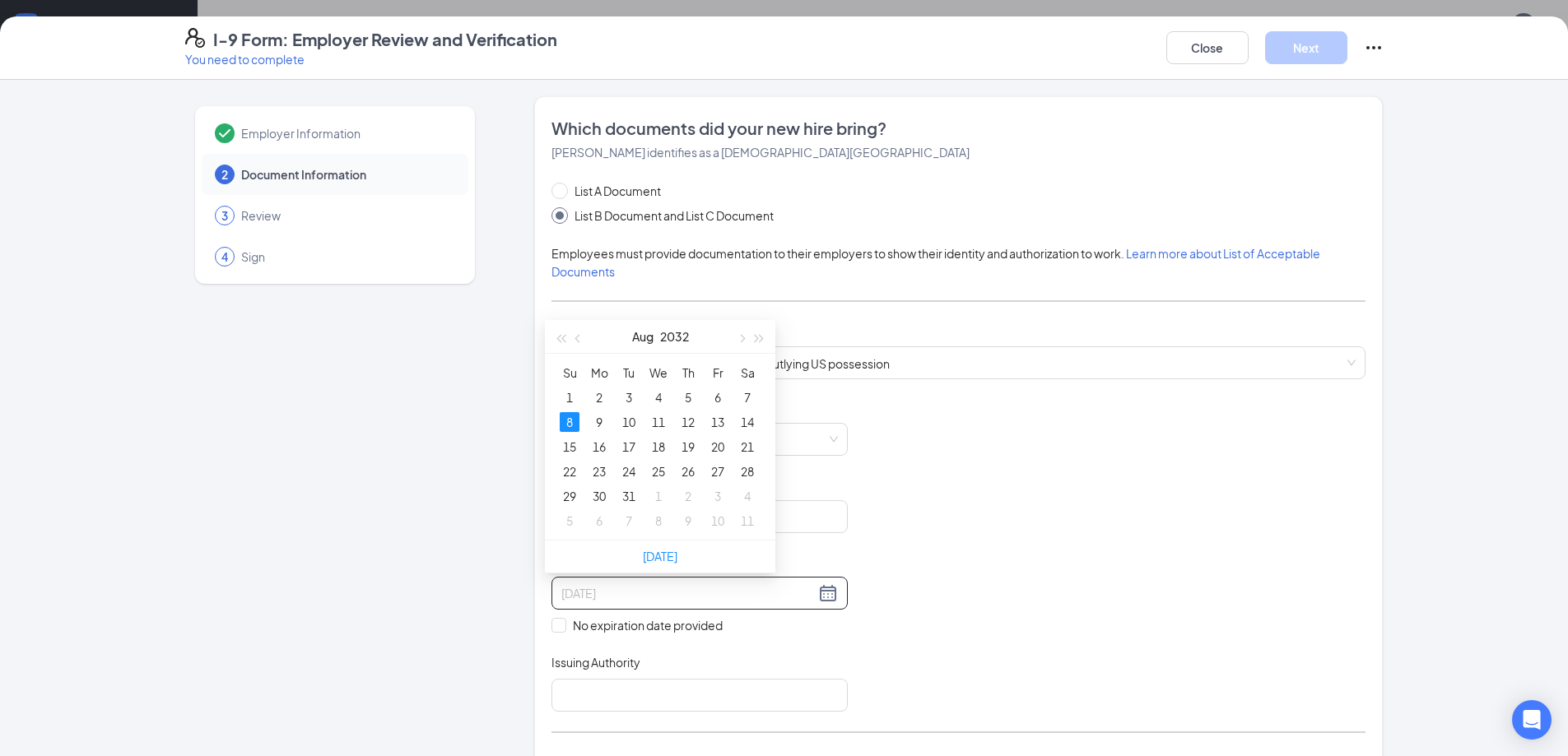
click at [576, 420] on div "8" at bounding box center [569, 422] width 20 height 20
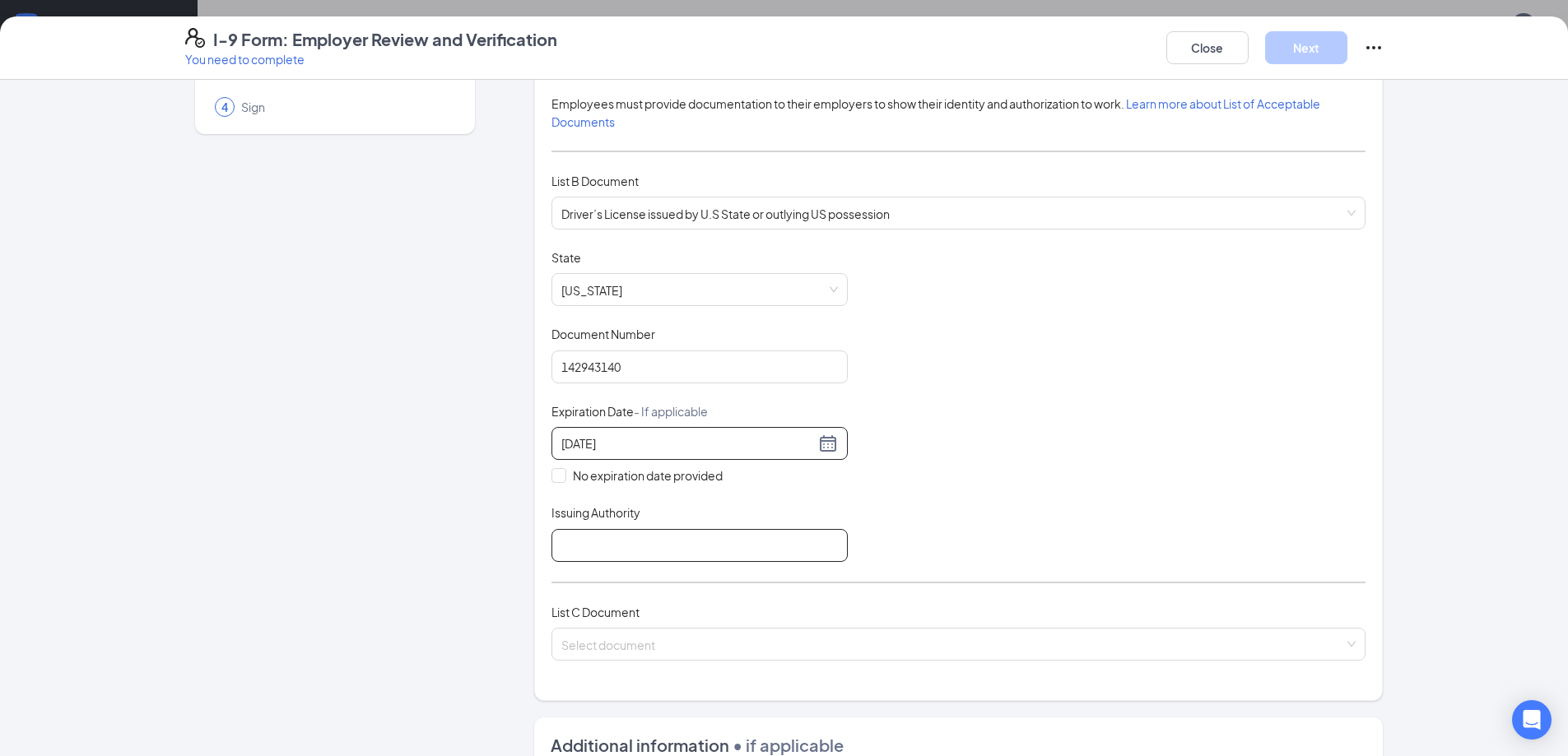
scroll to position [164, 0]
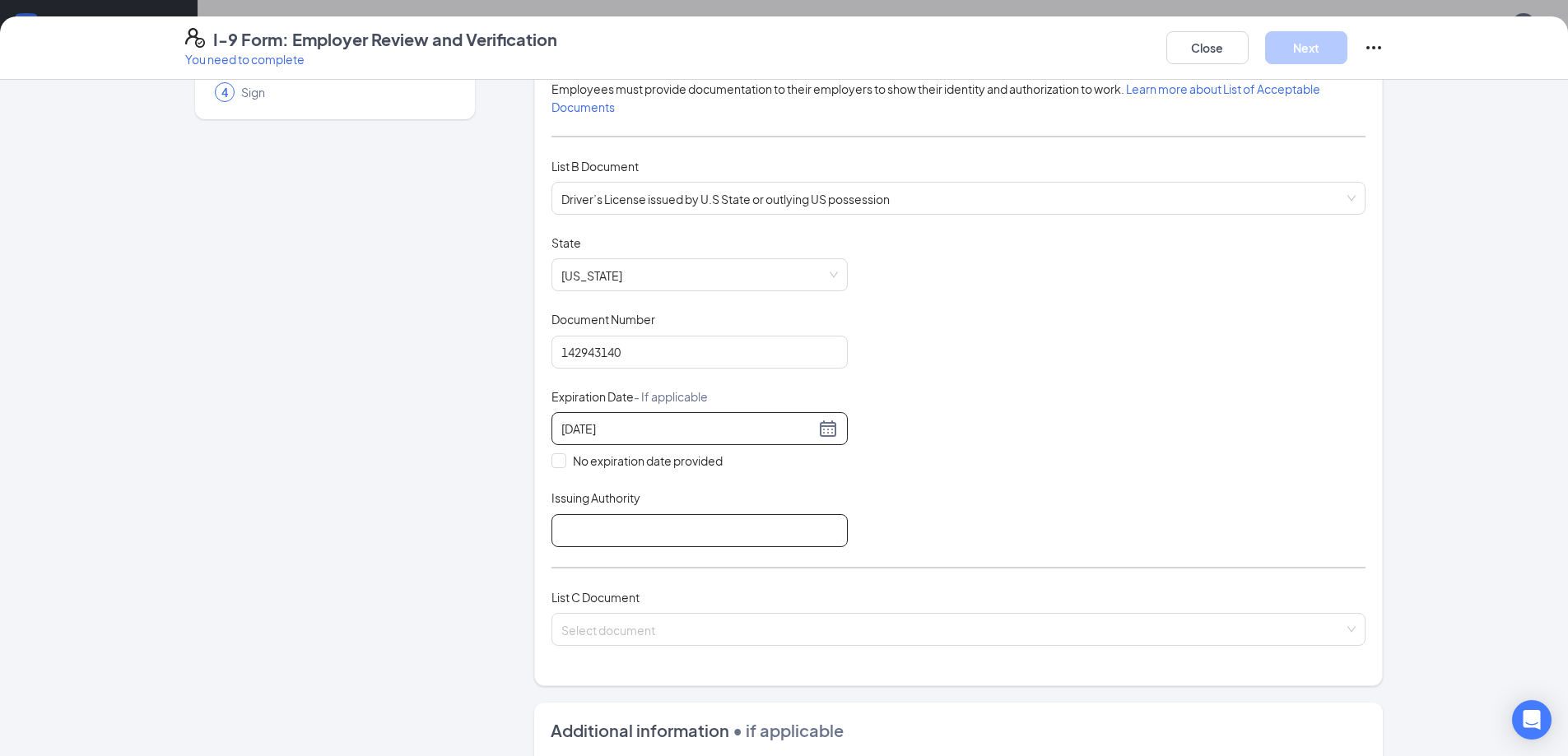
type input "[DATE]"
click at [638, 525] on input "Issuing Authority" at bounding box center [700, 530] width 297 height 33
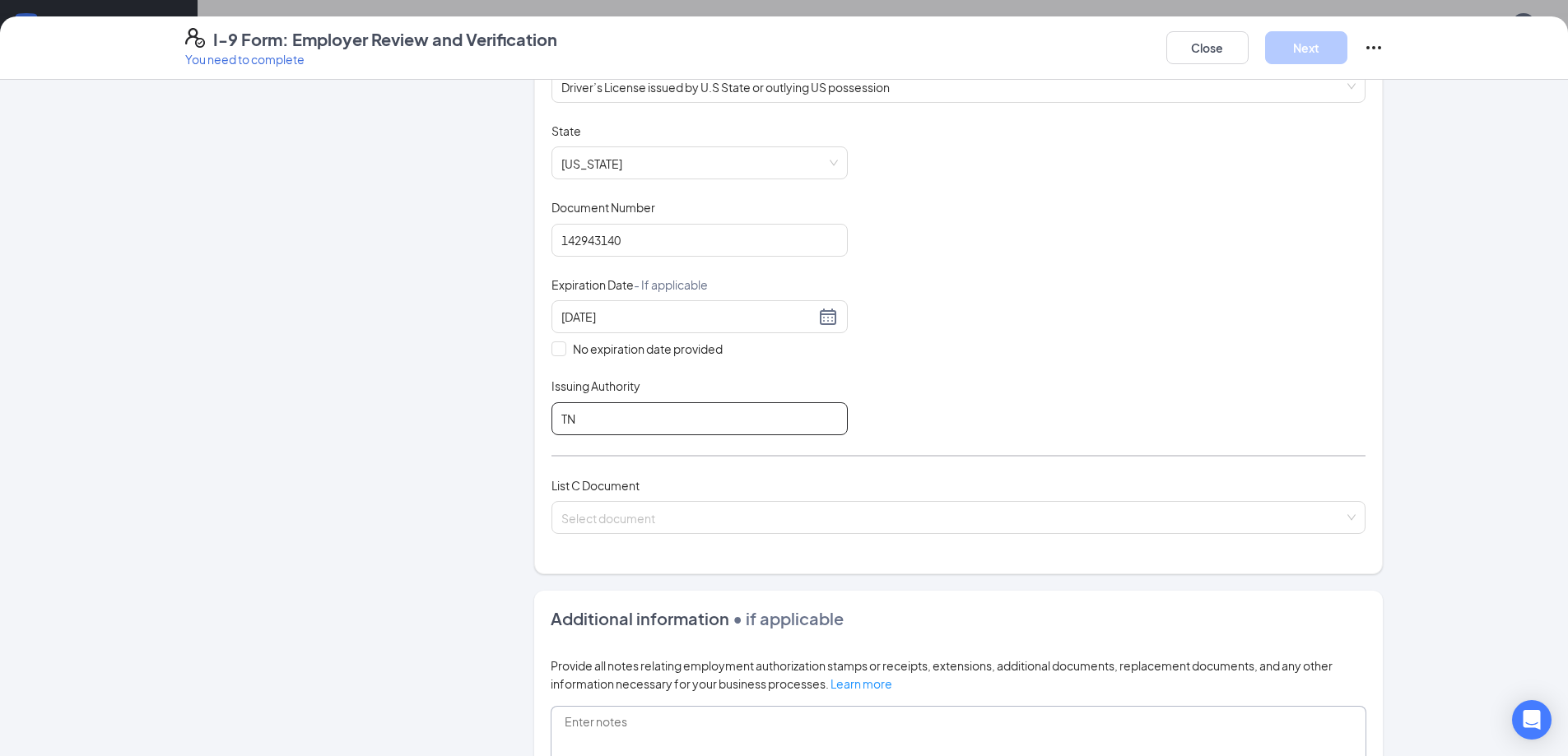
scroll to position [493, 0]
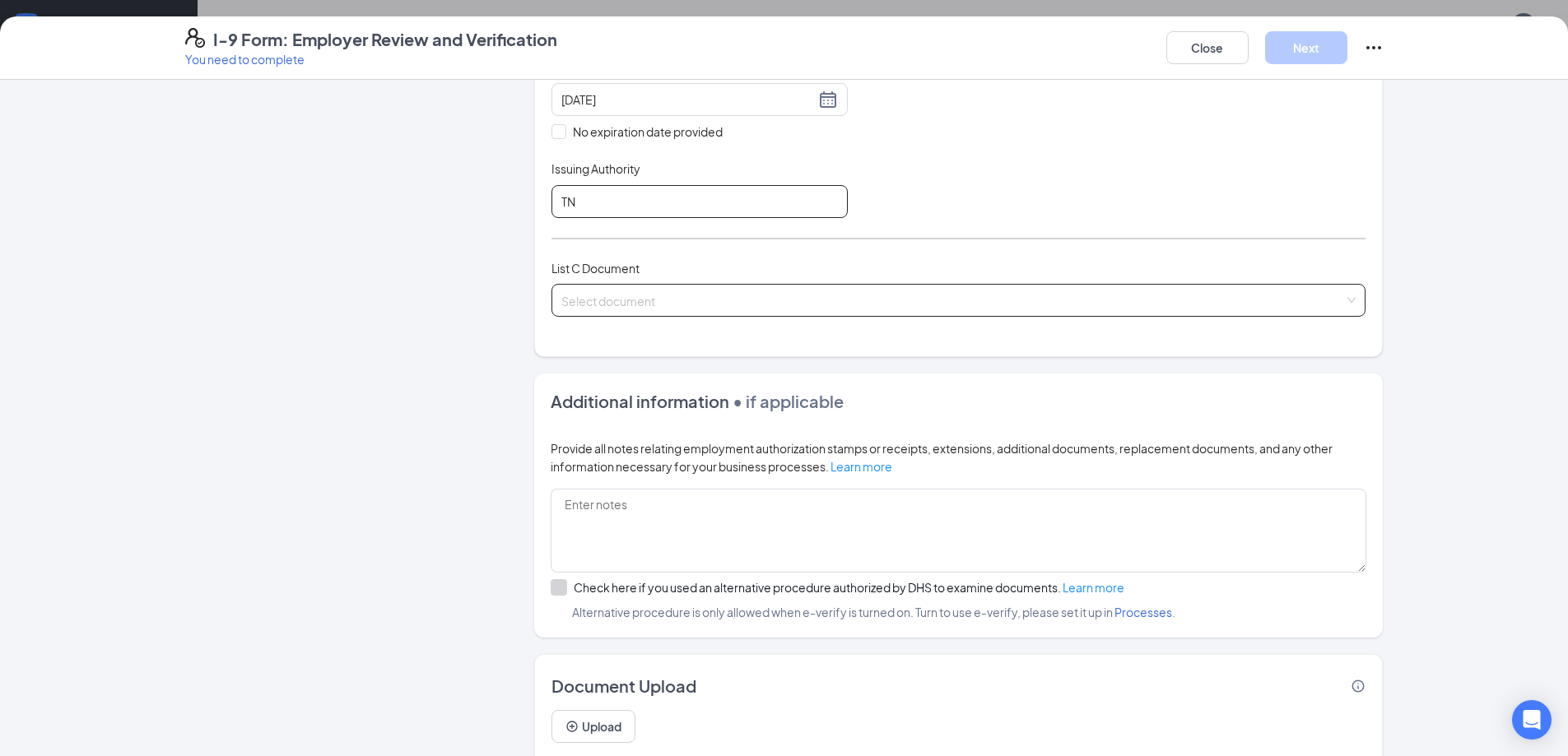
type input "TN"
click at [617, 302] on input "search" at bounding box center [953, 296] width 783 height 25
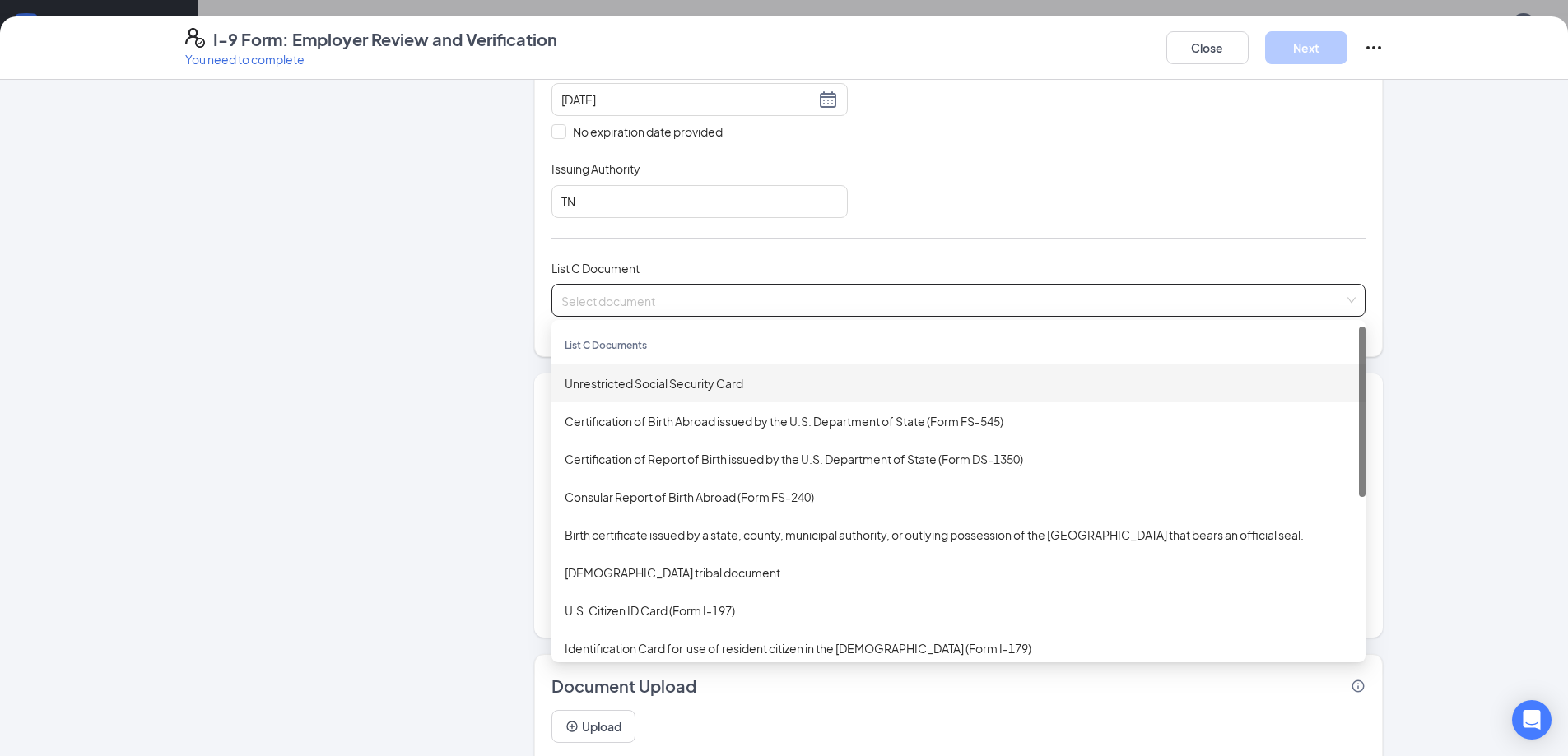
click at [680, 385] on div "Unrestricted Social Security Card" at bounding box center [958, 383] width 788 height 18
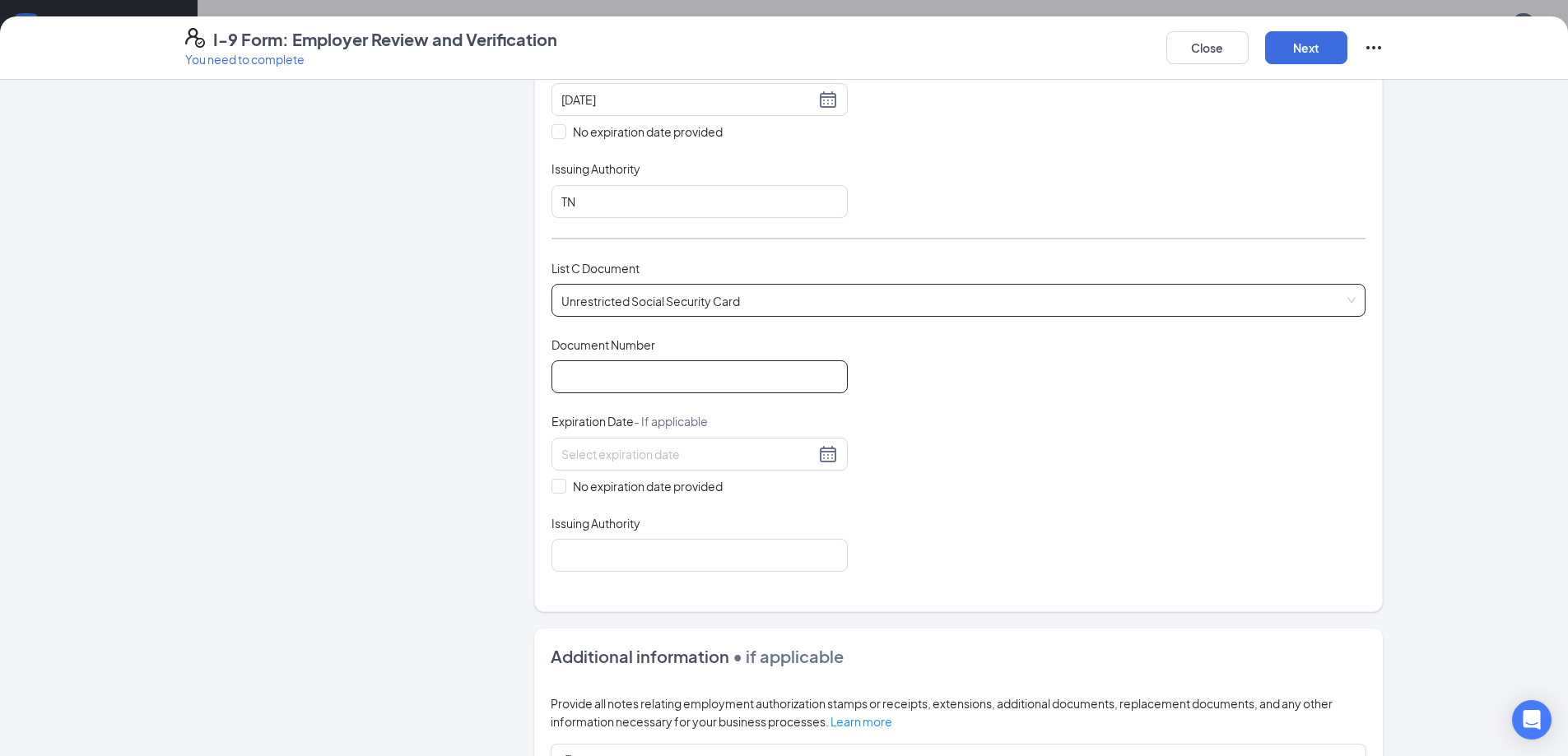
click at [633, 392] on input "Document Number" at bounding box center [700, 377] width 297 height 33
type input "488-96-7811"
click at [541, 492] on div "Which documents did your new hire bring? [PERSON_NAME] identifies as a [DEMOGRA…" at bounding box center [958, 107] width 848 height 1009
click at [566, 486] on span "No expiration date provided" at bounding box center [648, 486] width 163 height 18
click at [562, 486] on input "No expiration date provided" at bounding box center [558, 485] width 12 height 12
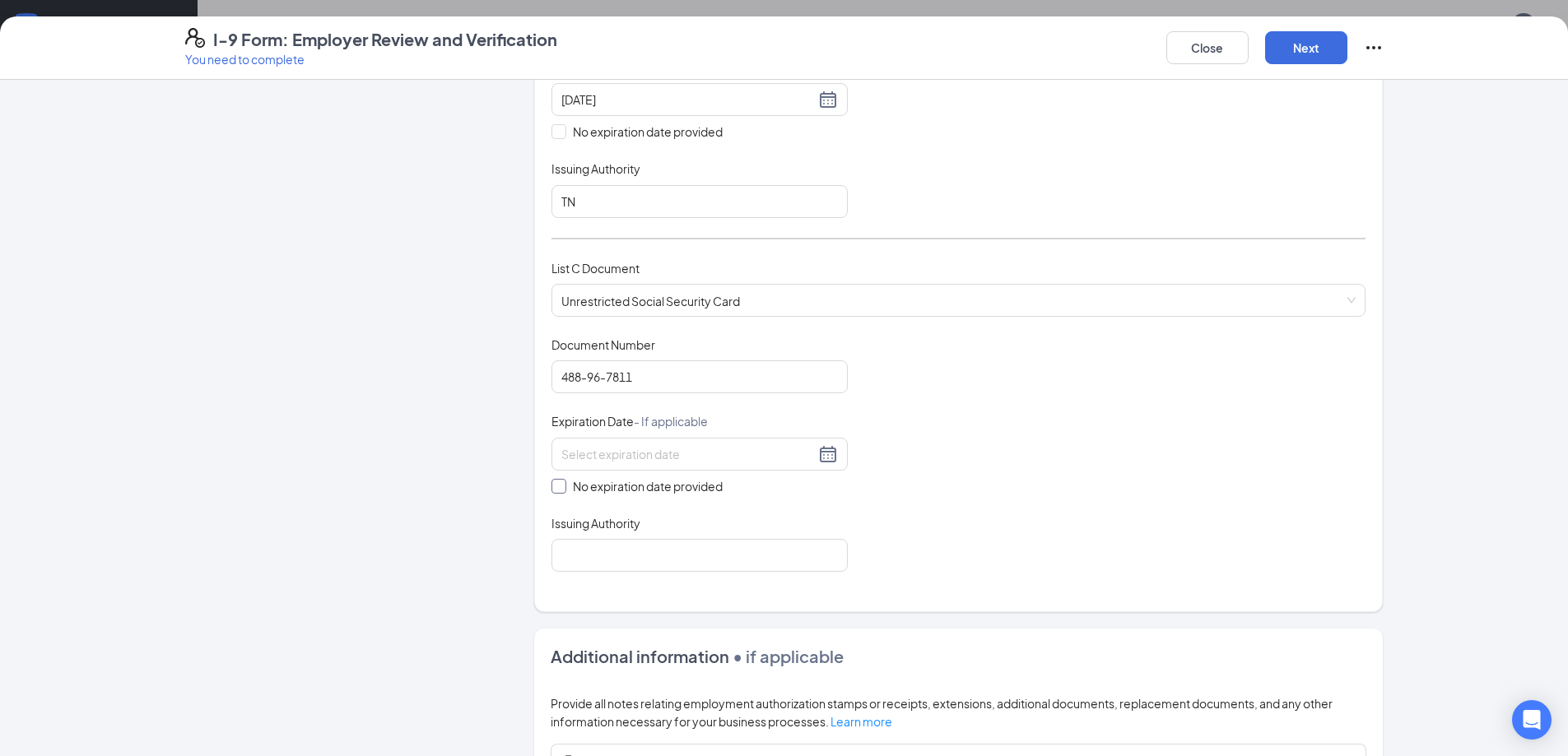
checkbox input "true"
click at [626, 566] on input "Issuing Authority" at bounding box center [700, 558] width 297 height 33
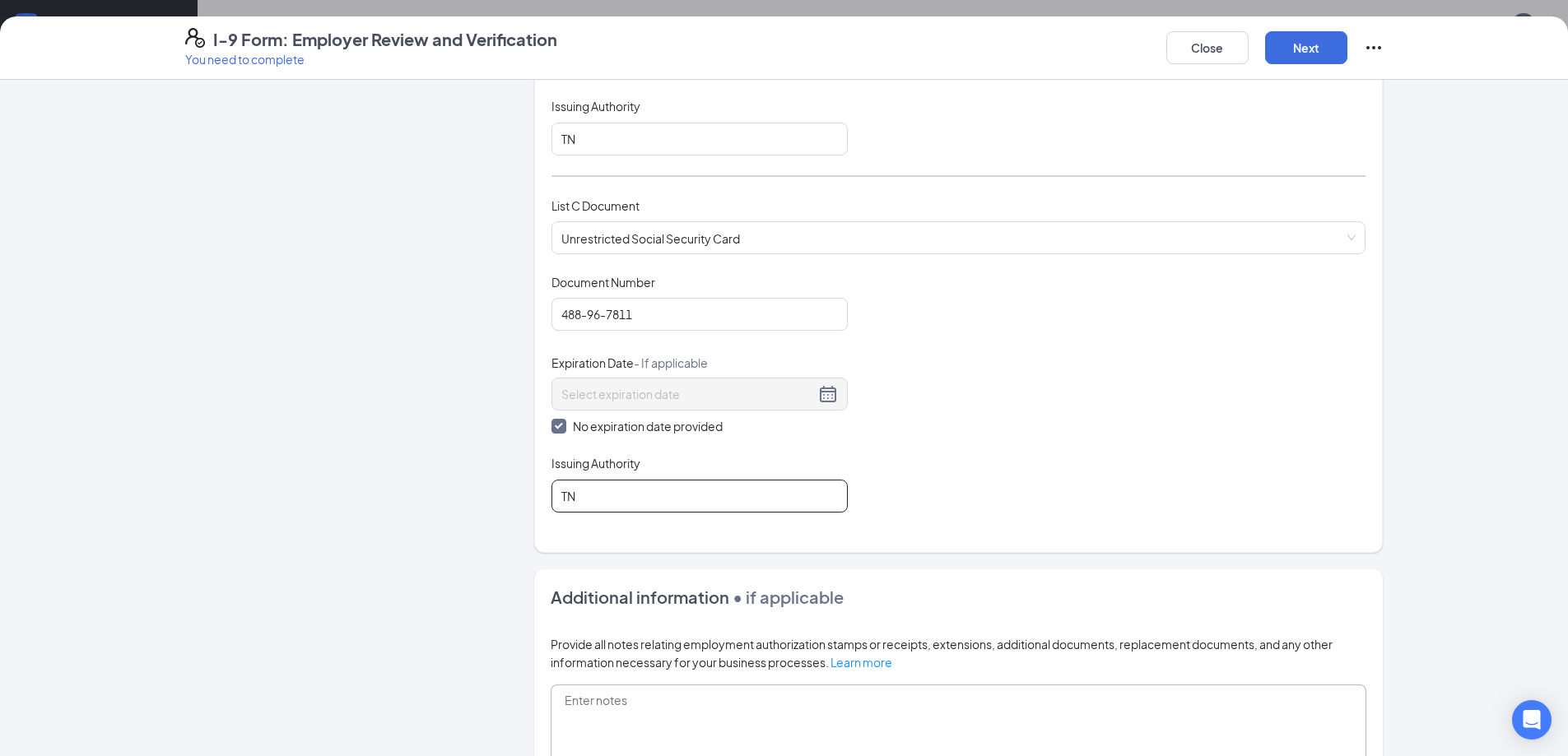
scroll to position [806, 0]
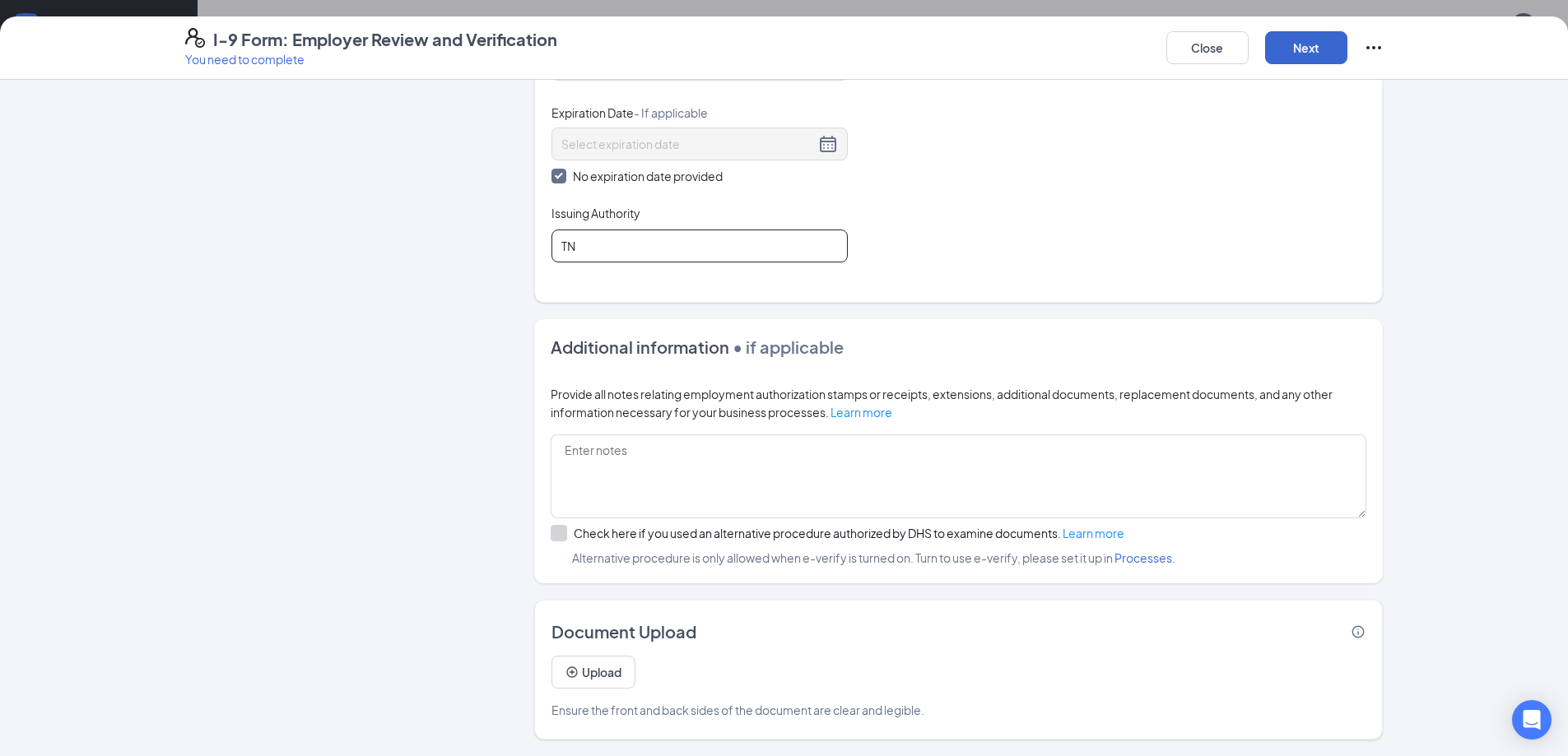
type input "TN"
click at [1307, 50] on button "Next" at bounding box center [1306, 47] width 82 height 33
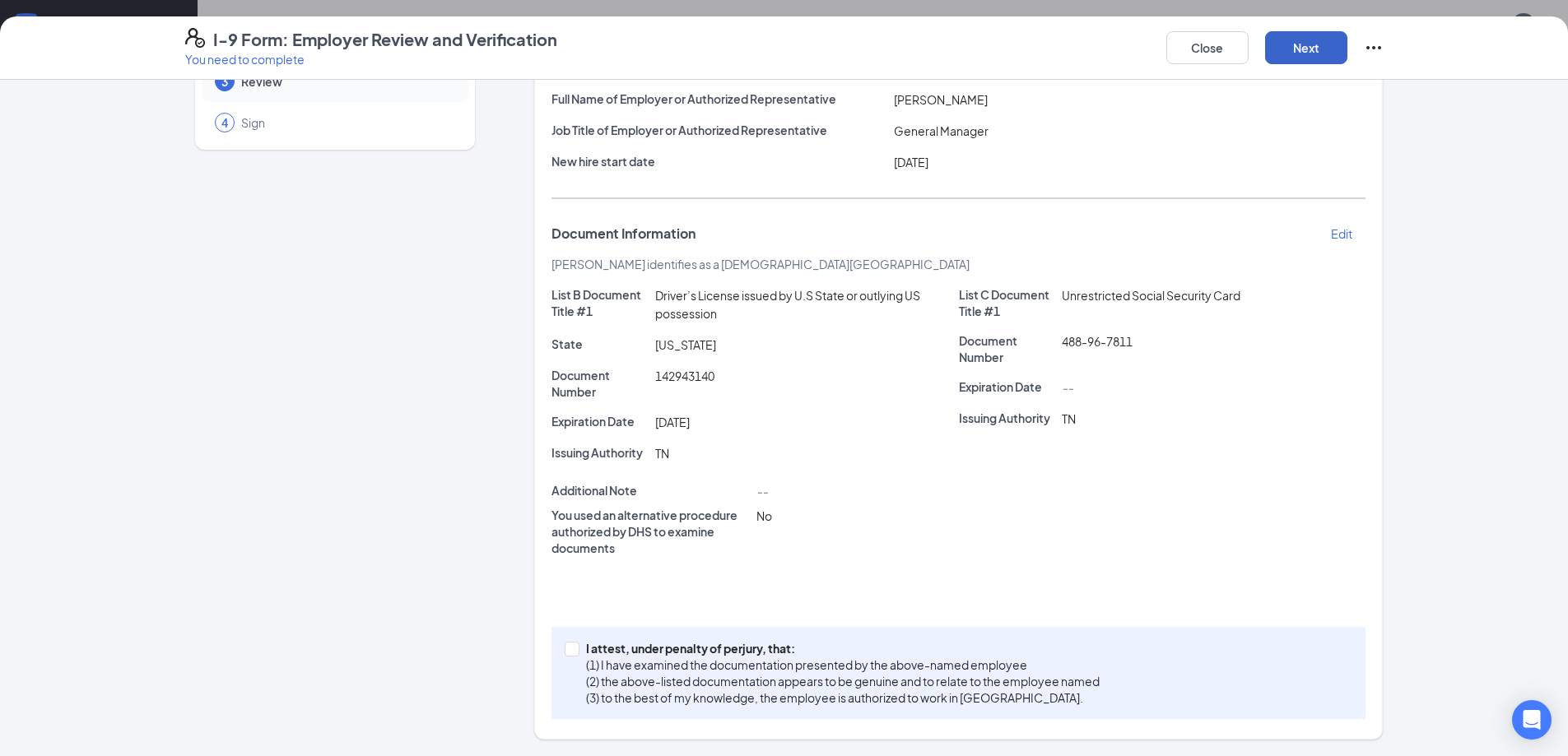
scroll to position [134, 0]
click at [569, 649] on input "I attest, under penalty of [PERSON_NAME], that: (1) I have examined the documen…" at bounding box center [570, 647] width 12 height 12
checkbox input "true"
click at [1320, 42] on button "Next" at bounding box center [1306, 47] width 82 height 33
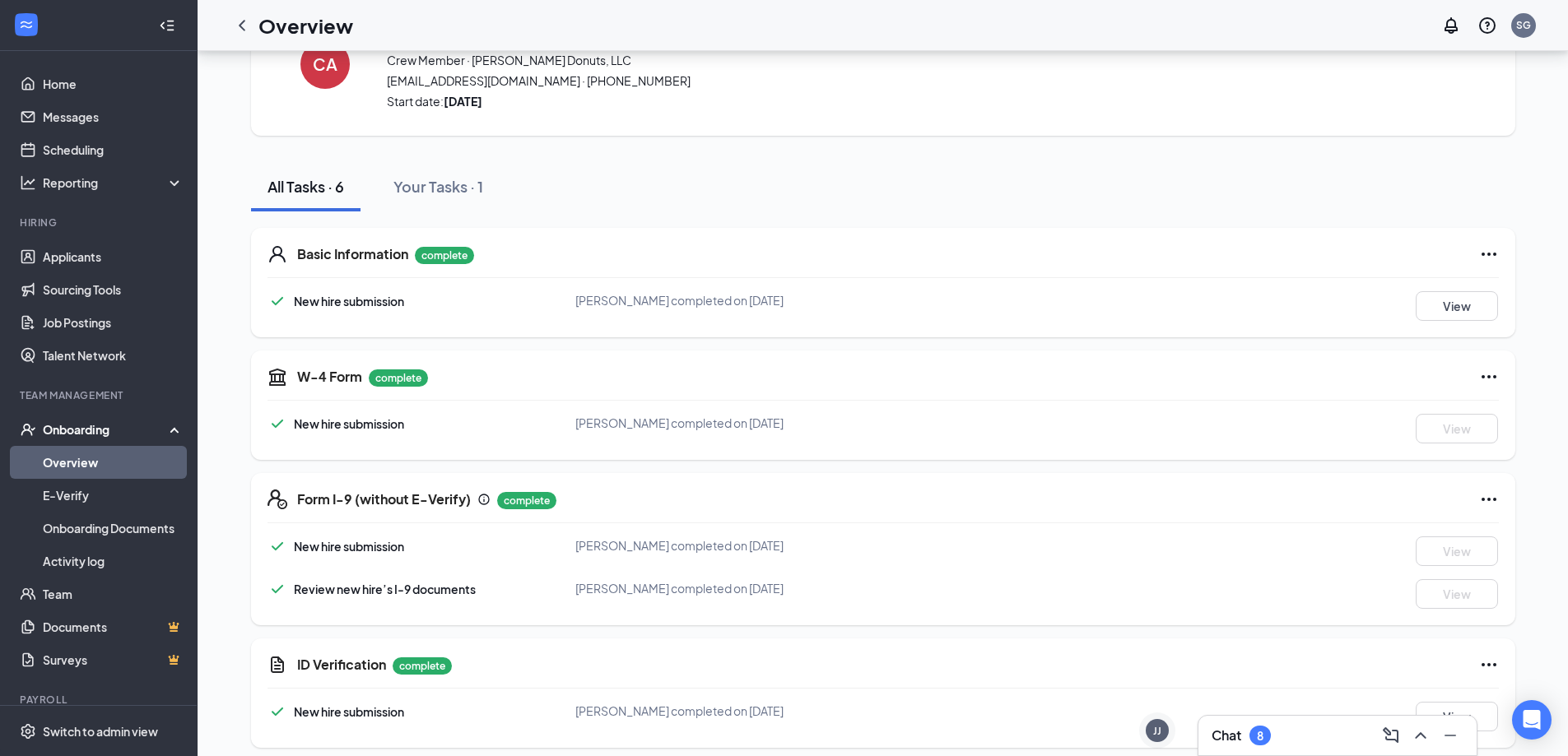
scroll to position [0, 0]
